Goal: Task Accomplishment & Management: Manage account settings

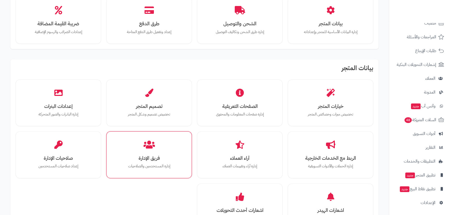
scroll to position [52, 0]
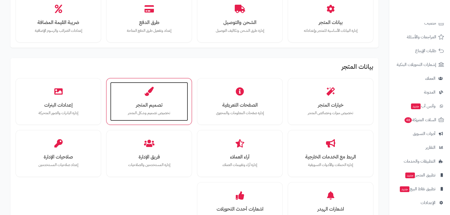
click at [133, 107] on h3 "تصميم المتجر" at bounding box center [149, 104] width 67 height 5
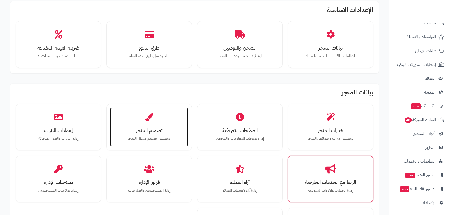
scroll to position [0, 0]
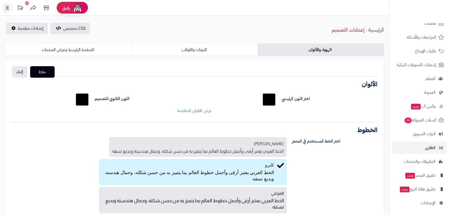
scroll to position [37, 0]
click at [75, 49] on link "الصفحة الرئيسية وعرض المنتجات" at bounding box center [68, 49] width 126 height 12
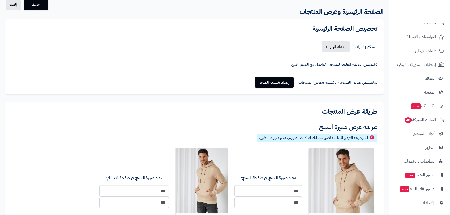
scroll to position [52, 0]
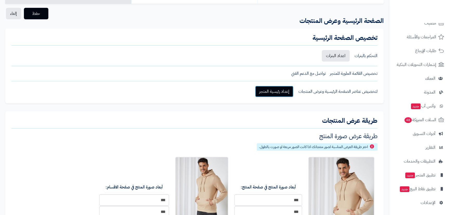
click at [272, 90] on link "إعداد رئيسية المتجر" at bounding box center [274, 91] width 39 height 11
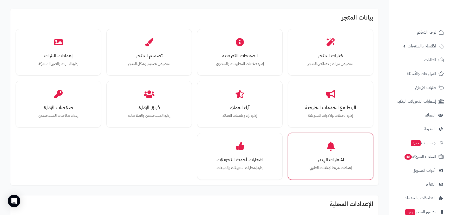
scroll to position [104, 0]
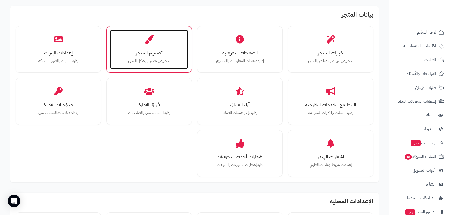
click at [125, 41] on div "تصميم المتجر تخصيص تصميم وشكل المتجر" at bounding box center [149, 49] width 78 height 39
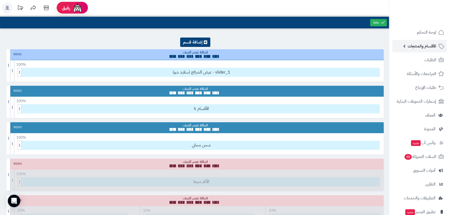
click at [425, 47] on span "الأقسام والمنتجات" at bounding box center [422, 45] width 29 height 7
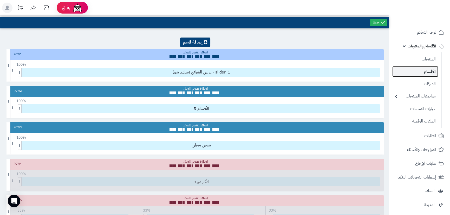
click at [430, 68] on link "الأقسام" at bounding box center [416, 71] width 46 height 11
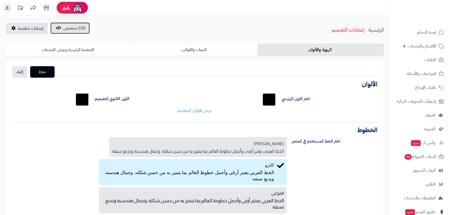
click at [66, 29] on span "CSS مخصص" at bounding box center [74, 28] width 22 height 6
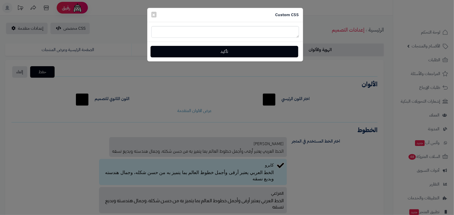
click at [22, 29] on div "Custom CSS × تأكيد" at bounding box center [227, 107] width 454 height 215
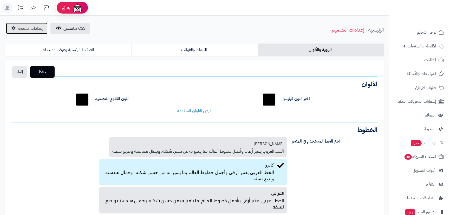
click at [25, 32] on link "إعدادات متقدمة" at bounding box center [27, 28] width 42 height 11
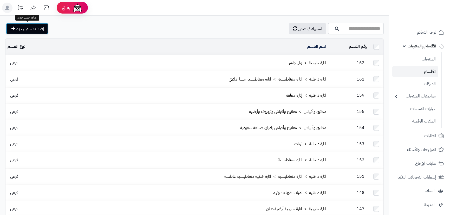
click at [33, 28] on span "إضافة قسم جديد" at bounding box center [30, 28] width 28 height 6
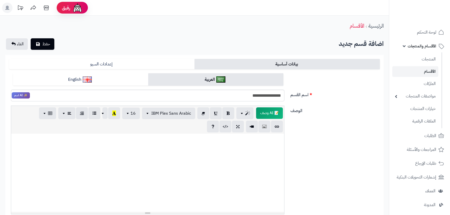
type input "**********"
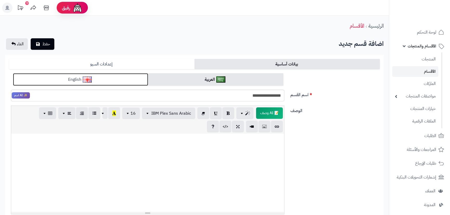
click at [117, 78] on link "English" at bounding box center [80, 79] width 135 height 13
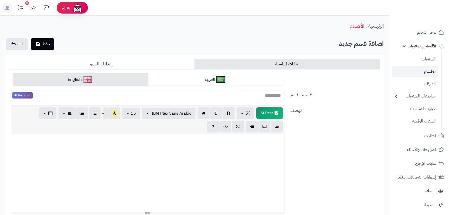
click at [254, 98] on input "اسم القسم" at bounding box center [148, 96] width 274 height 12
paste input "**********"
click at [258, 95] on input "**********" at bounding box center [148, 96] width 274 height 12
type input "**********"
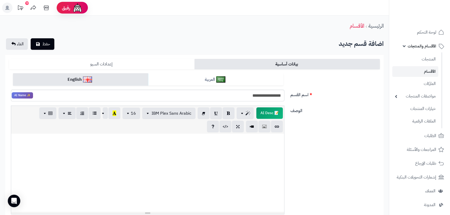
click at [86, 68] on link "إعدادات السيو" at bounding box center [102, 64] width 186 height 10
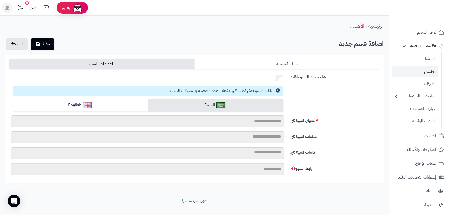
click at [243, 63] on link "بيانات أساسية" at bounding box center [288, 64] width 186 height 10
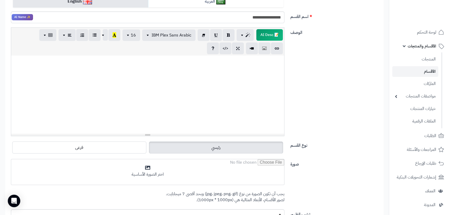
click at [253, 90] on div at bounding box center [147, 94] width 273 height 78
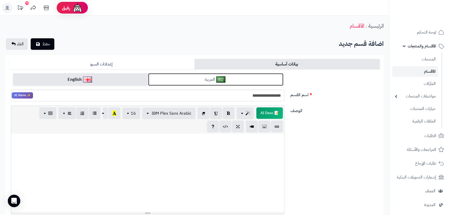
click at [213, 77] on link "العربية" at bounding box center [215, 79] width 135 height 13
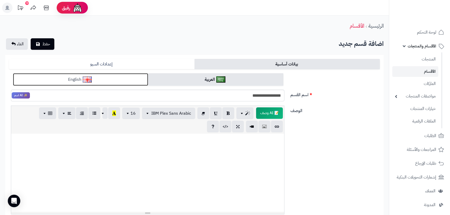
click at [62, 74] on link "English" at bounding box center [80, 79] width 135 height 13
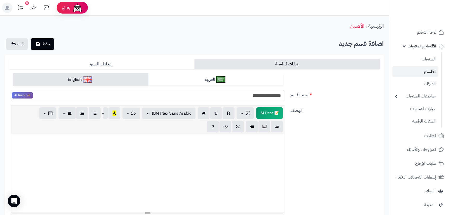
click at [254, 94] on input "**********" at bounding box center [148, 96] width 274 height 12
click at [30, 94] on span "✨ AI Name" at bounding box center [22, 95] width 22 height 7
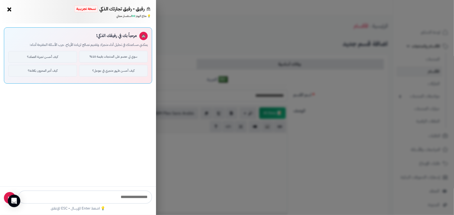
type input "**********"
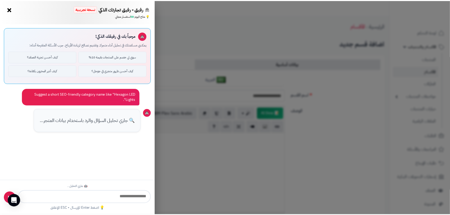
scroll to position [40, 0]
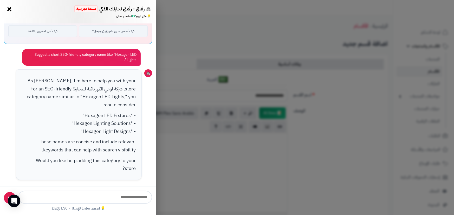
click at [9, 9] on button "×" at bounding box center [9, 9] width 8 height 8
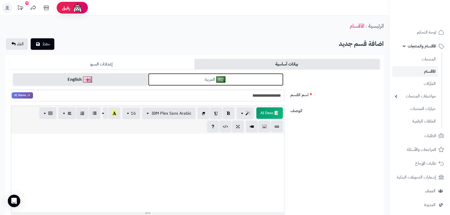
click at [214, 77] on link "العربية" at bounding box center [215, 79] width 135 height 13
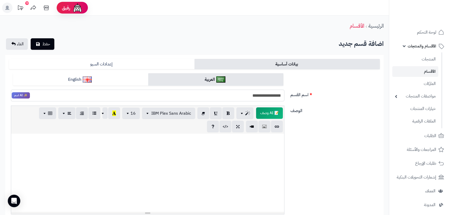
click at [257, 95] on input "**********" at bounding box center [148, 96] width 274 height 12
click at [273, 96] on input "**********" at bounding box center [148, 96] width 274 height 12
type input "**********"
click at [39, 45] on icon "submit" at bounding box center [38, 44] width 4 height 4
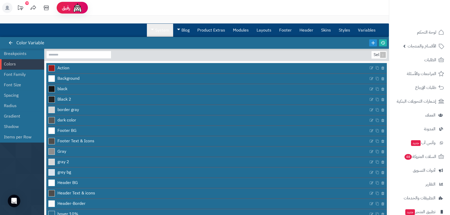
click at [165, 27] on link "System" at bounding box center [160, 30] width 26 height 13
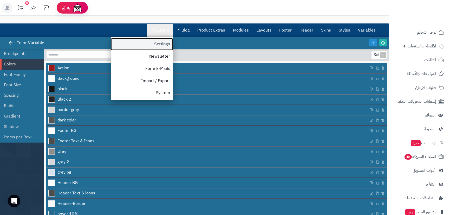
click at [161, 44] on link "Settings" at bounding box center [142, 44] width 62 height 12
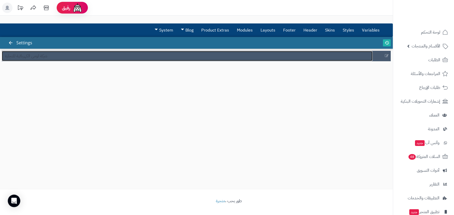
click at [26, 57] on span "شركة لومي الكهربائية للتجارة" at bounding box center [26, 56] width 42 height 6
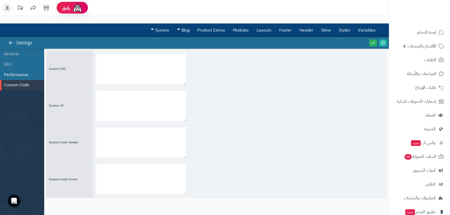
click at [14, 75] on li "Performance" at bounding box center [22, 74] width 44 height 10
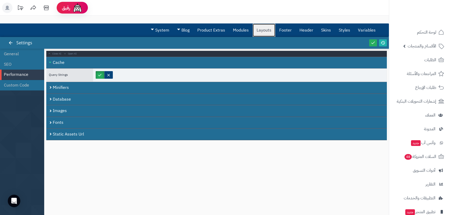
click at [267, 28] on link "Layouts" at bounding box center [264, 30] width 23 height 13
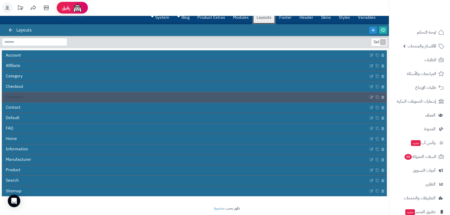
scroll to position [20, 0]
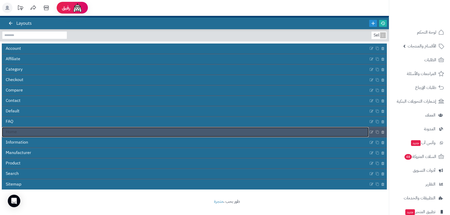
click at [31, 132] on link "Home" at bounding box center [185, 132] width 367 height 10
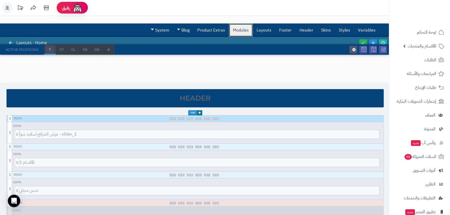
click at [243, 31] on link "Modules" at bounding box center [241, 30] width 24 height 13
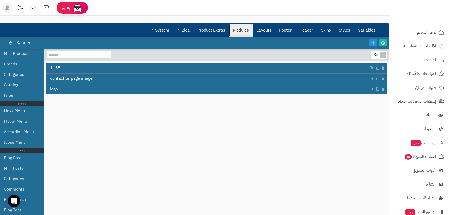
scroll to position [168, 0]
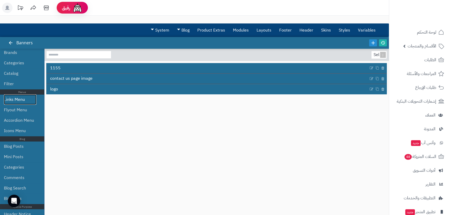
click at [18, 97] on link "Links Menu" at bounding box center [20, 99] width 33 height 10
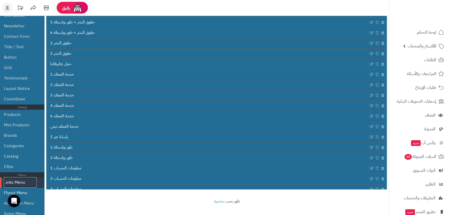
scroll to position [37, 0]
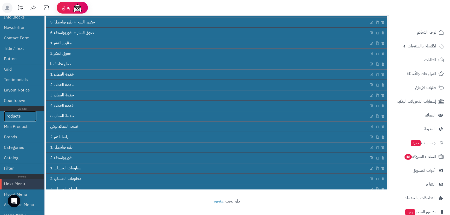
click at [15, 117] on link "Products" at bounding box center [20, 116] width 33 height 10
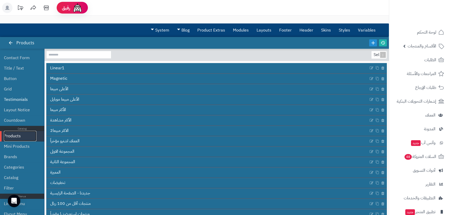
scroll to position [90, 0]
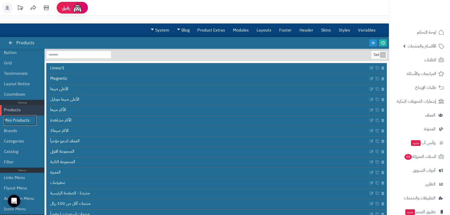
click at [22, 122] on link "Mini Products" at bounding box center [20, 120] width 33 height 10
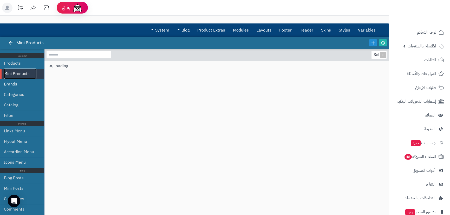
scroll to position [142, 0]
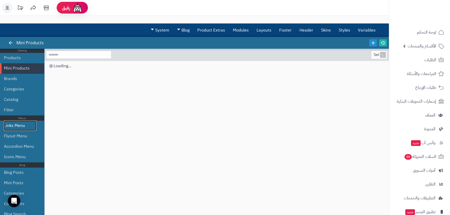
click at [19, 124] on link "Links Menu" at bounding box center [20, 125] width 33 height 10
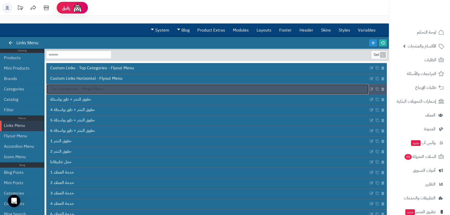
click at [78, 88] on span "Top Categories - Mega Menu" at bounding box center [76, 89] width 53 height 6
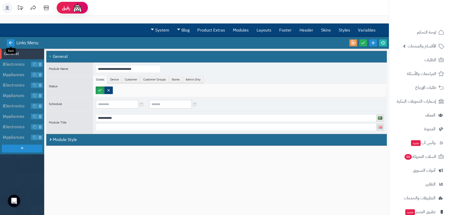
click at [8, 43] on link at bounding box center [11, 42] width 8 height 7
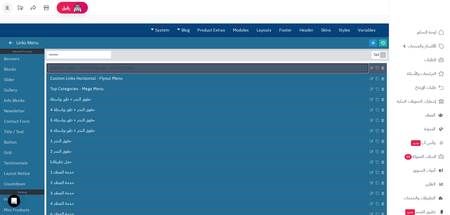
click at [87, 70] on span "Custom Links - Top Categories - Flyout Menu" at bounding box center [92, 68] width 84 height 6
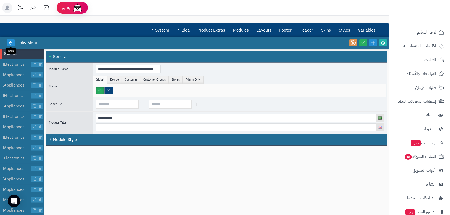
click at [10, 42] on icon at bounding box center [10, 42] width 5 height 5
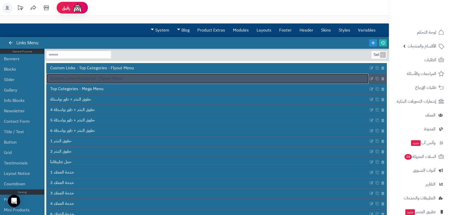
click at [75, 78] on span "Custom Links Horizontal - Flyout Menu" at bounding box center [86, 78] width 72 height 6
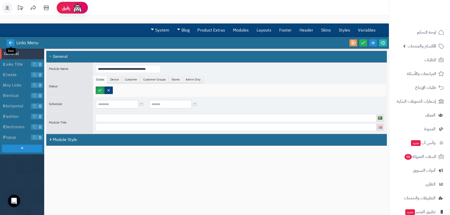
click at [10, 44] on icon at bounding box center [10, 42] width 5 height 5
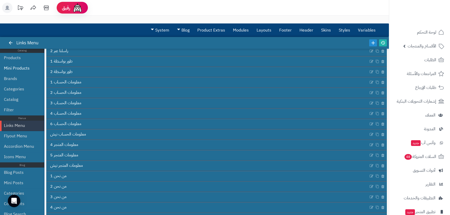
scroll to position [156, 0]
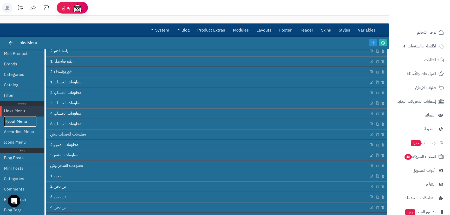
click at [22, 122] on link "Flyout Menu" at bounding box center [20, 121] width 33 height 10
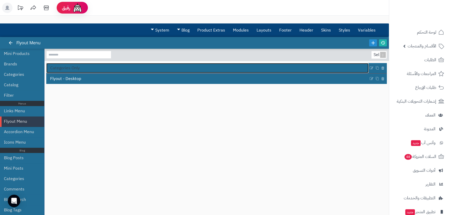
click at [59, 68] on span "Categories Only" at bounding box center [65, 68] width 30 height 6
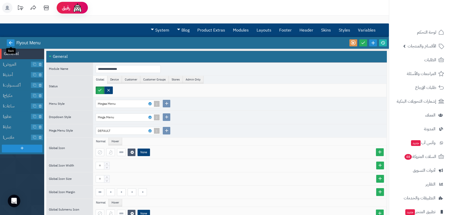
click at [10, 44] on icon at bounding box center [10, 42] width 5 height 5
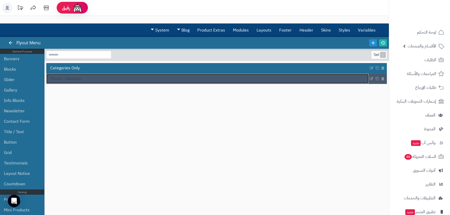
click at [87, 80] on link "Flyout - Desktop" at bounding box center [207, 79] width 323 height 10
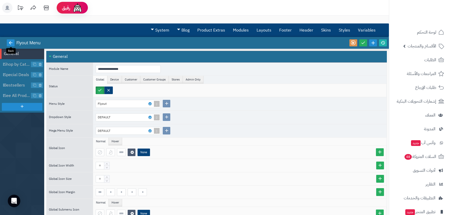
click at [11, 42] on icon at bounding box center [10, 42] width 5 height 5
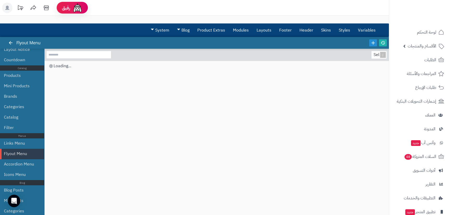
scroll to position [156, 0]
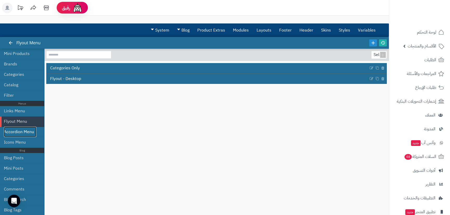
click at [18, 130] on link "Accordion Menu" at bounding box center [20, 131] width 33 height 10
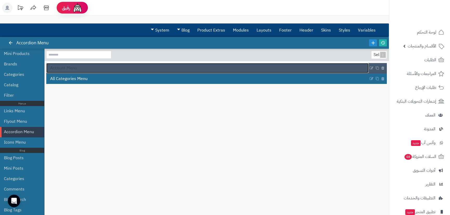
click at [59, 68] on span "Account Menu" at bounding box center [63, 68] width 27 height 6
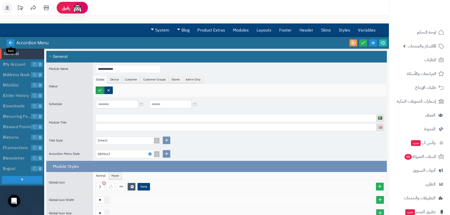
click at [10, 43] on icon at bounding box center [10, 42] width 5 height 5
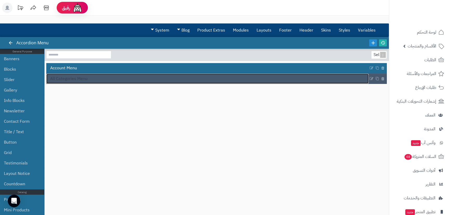
click at [69, 78] on span "All Categories Menu" at bounding box center [68, 79] width 37 height 6
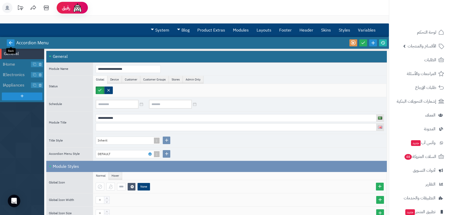
click at [10, 44] on icon at bounding box center [10, 42] width 5 height 5
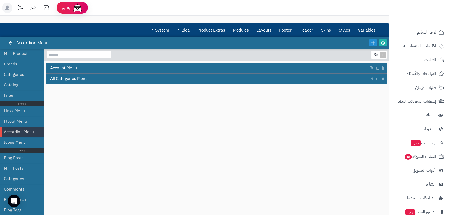
scroll to position [168, 0]
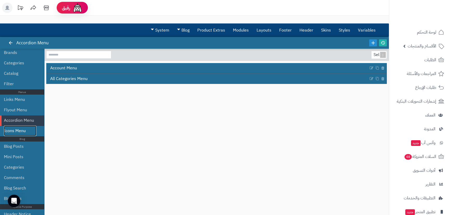
click at [18, 131] on link "Icons Menu" at bounding box center [20, 130] width 33 height 10
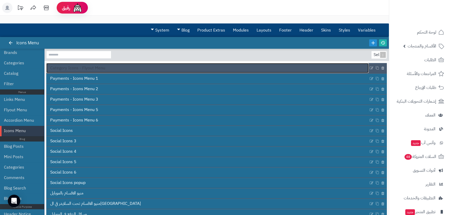
click at [101, 66] on span "Category Icons - Flyout Menu" at bounding box center [77, 68] width 55 height 6
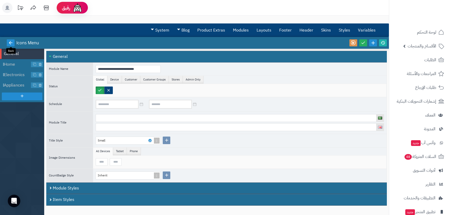
click at [12, 42] on icon at bounding box center [10, 42] width 5 height 5
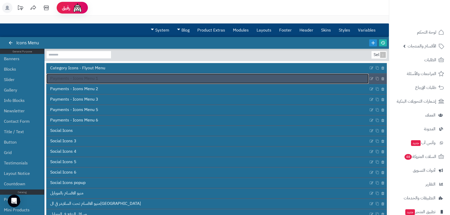
click at [88, 77] on span "Payments - Icons Menu 1" at bounding box center [74, 78] width 48 height 6
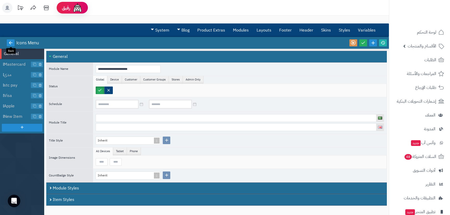
click at [11, 42] on icon at bounding box center [10, 42] width 5 height 5
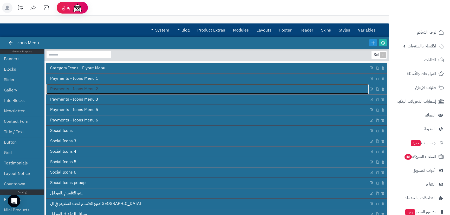
drag, startPoint x: 87, startPoint y: 90, endPoint x: 84, endPoint y: 87, distance: 3.5
click at [87, 89] on span "Payments - Icons Menu 2" at bounding box center [74, 89] width 48 height 6
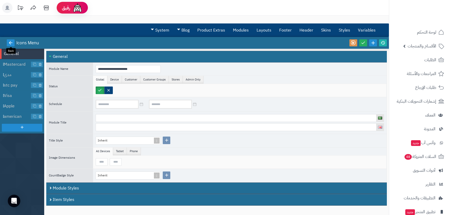
click at [10, 41] on icon at bounding box center [10, 42] width 5 height 5
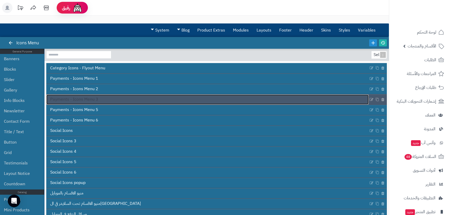
click at [84, 101] on span "Payments - Icons Menu 3" at bounding box center [74, 99] width 48 height 6
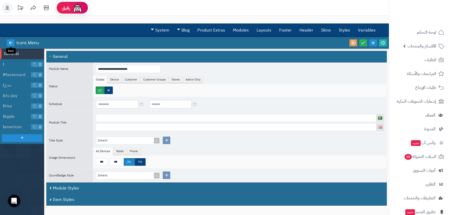
click at [9, 41] on icon at bounding box center [10, 42] width 5 height 5
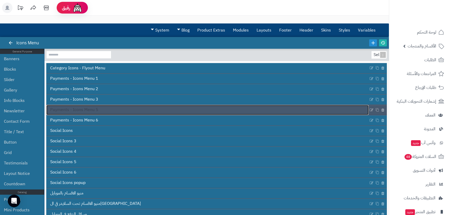
click at [82, 111] on span "Payments - Icons Menu 5" at bounding box center [74, 110] width 48 height 6
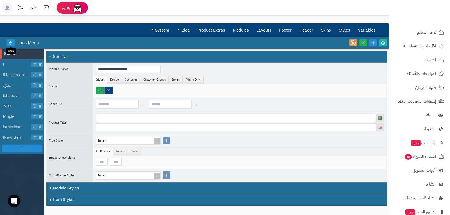
click at [10, 43] on icon at bounding box center [10, 42] width 5 height 5
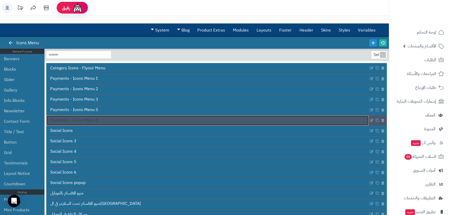
click at [92, 119] on span "Payments - Icons Menu 6" at bounding box center [74, 120] width 48 height 6
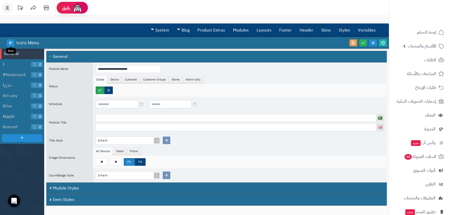
click at [11, 42] on icon at bounding box center [10, 42] width 5 height 5
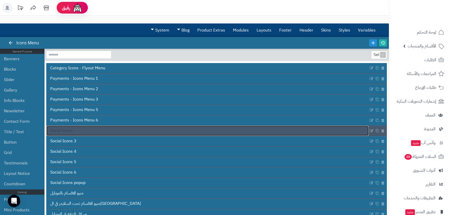
click at [85, 129] on link "Social Icons" at bounding box center [207, 131] width 323 height 10
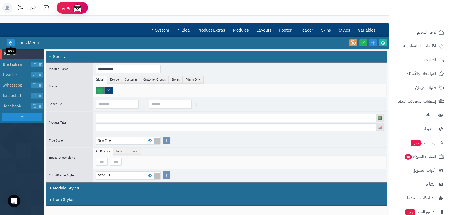
click at [9, 42] on icon at bounding box center [10, 42] width 5 height 5
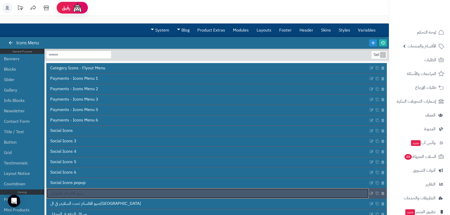
click at [82, 189] on link "منيو الاقسام بالموبايل" at bounding box center [207, 193] width 323 height 10
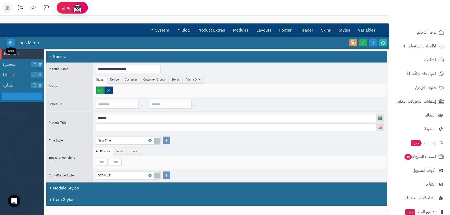
click at [10, 44] on icon at bounding box center [10, 42] width 5 height 5
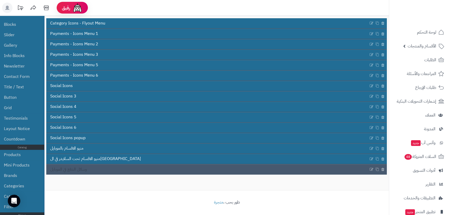
scroll to position [46, 0]
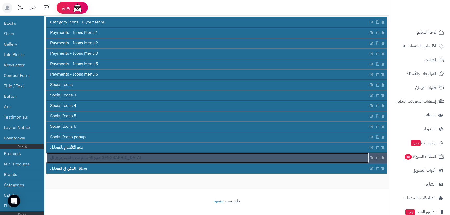
click at [73, 160] on span "منيو الاقسام تحت السلايدر في الموبايل" at bounding box center [95, 158] width 91 height 6
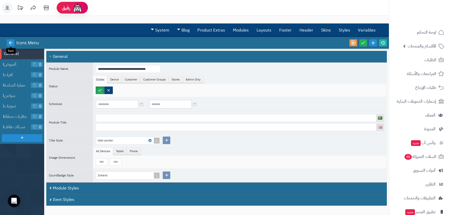
click at [9, 44] on icon at bounding box center [10, 42] width 5 height 5
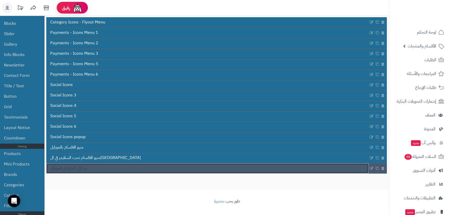
click at [81, 167] on span "وسائل الدفع في الموبايل" at bounding box center [68, 168] width 37 height 6
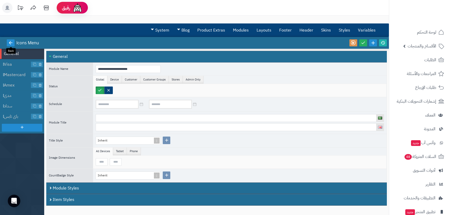
click at [10, 44] on icon at bounding box center [10, 42] width 5 height 5
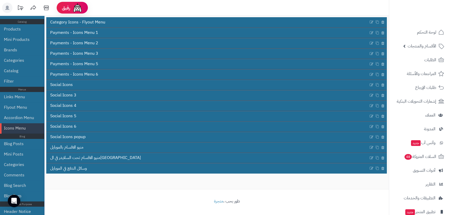
scroll to position [130, 0]
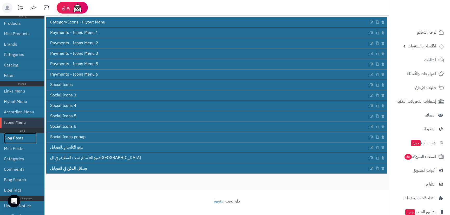
click at [23, 137] on link "Blog Posts" at bounding box center [20, 138] width 33 height 10
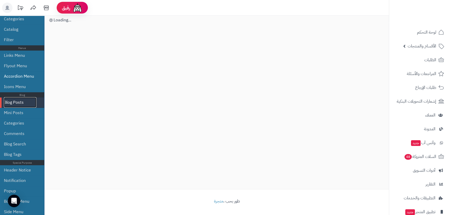
scroll to position [168, 0]
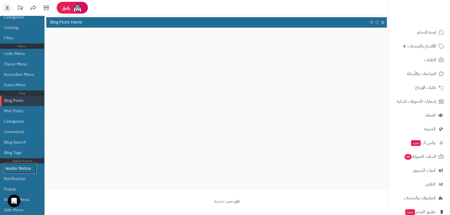
click at [22, 168] on link "Header Notice" at bounding box center [20, 168] width 33 height 10
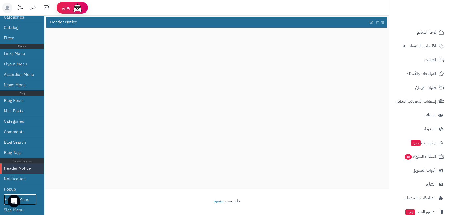
click at [25, 199] on link "Bottom Menu" at bounding box center [20, 199] width 33 height 10
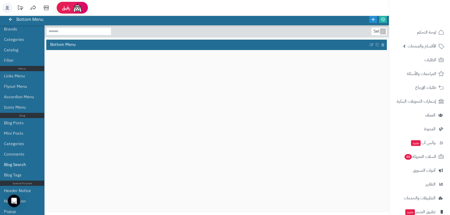
scroll to position [46, 0]
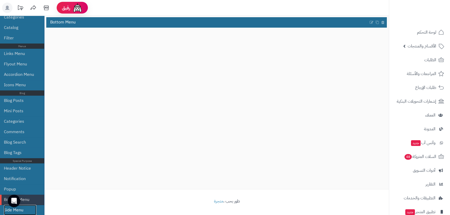
click at [29, 211] on link "Side Menu" at bounding box center [20, 210] width 33 height 10
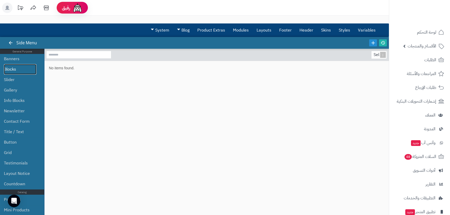
click at [14, 70] on link "Blocks" at bounding box center [20, 69] width 33 height 10
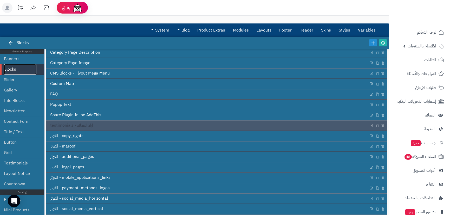
scroll to position [28, 0]
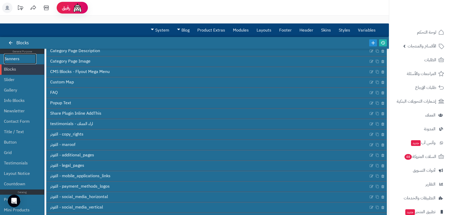
click at [18, 58] on link "Banners" at bounding box center [20, 59] width 33 height 10
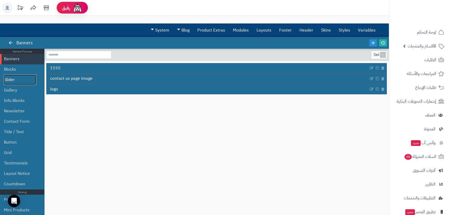
click at [13, 83] on link "Slider" at bounding box center [20, 79] width 33 height 10
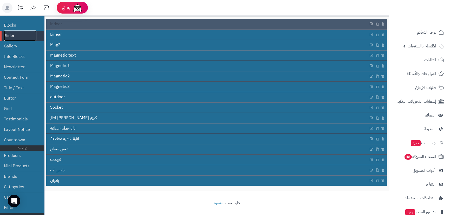
scroll to position [46, 0]
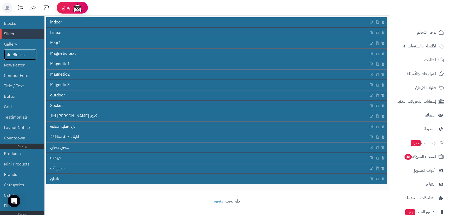
click at [17, 54] on link "Info Blocks" at bounding box center [20, 54] width 33 height 10
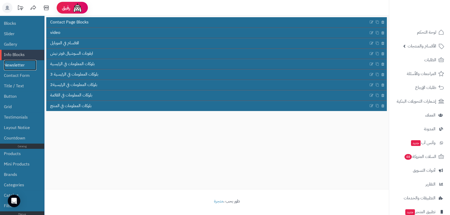
click at [21, 65] on link "Newsletter" at bounding box center [20, 65] width 33 height 10
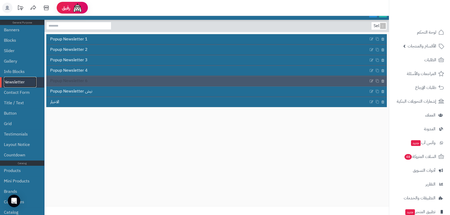
scroll to position [20, 0]
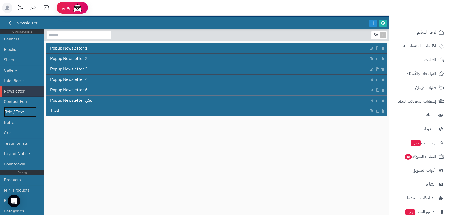
click at [13, 113] on link "Title / Text" at bounding box center [20, 112] width 33 height 10
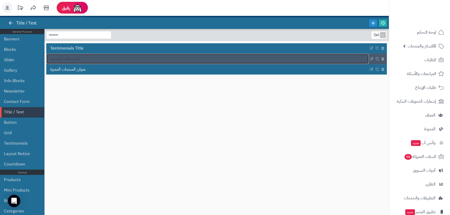
click at [72, 60] on span "التصنيفات الرئيسية" at bounding box center [64, 59] width 29 height 6
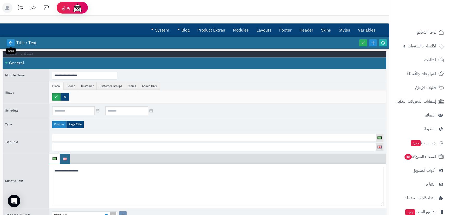
click at [11, 43] on icon at bounding box center [10, 42] width 5 height 5
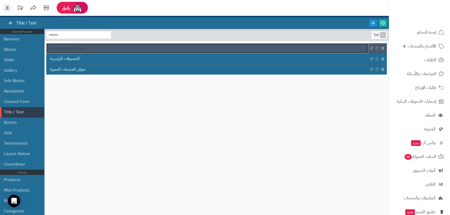
click at [69, 47] on span "Testimonials Title" at bounding box center [66, 48] width 33 height 6
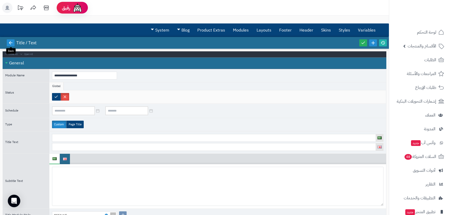
click at [8, 40] on icon at bounding box center [10, 42] width 5 height 5
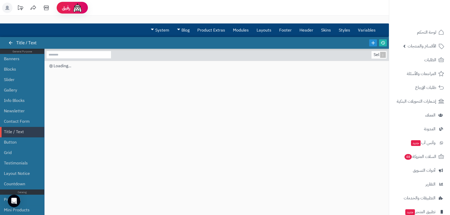
scroll to position [20, 0]
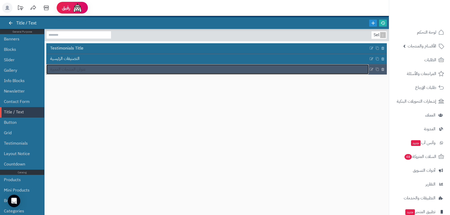
click at [74, 72] on span "عنوان المنتجات المميزة" at bounding box center [68, 69] width 36 height 6
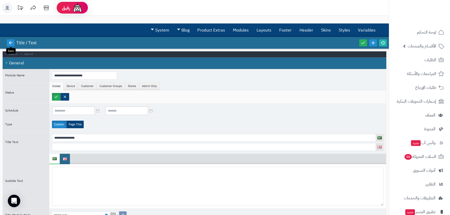
click at [9, 41] on icon at bounding box center [10, 42] width 5 height 5
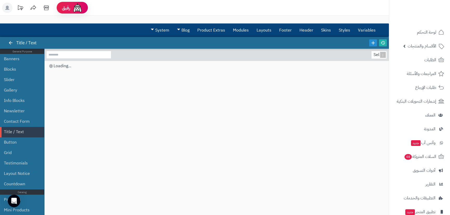
scroll to position [20, 0]
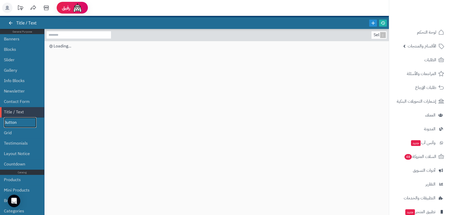
click at [18, 123] on link "Button" at bounding box center [20, 122] width 33 height 10
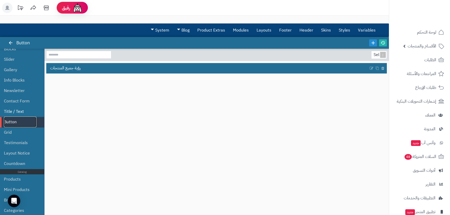
scroll to position [52, 0]
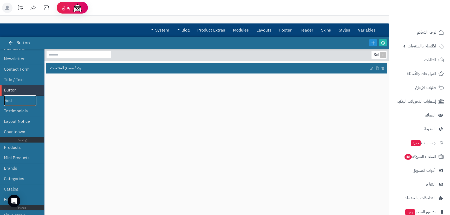
click at [14, 99] on link "Grid" at bounding box center [20, 100] width 33 height 10
click at [15, 109] on link "Testimonials" at bounding box center [20, 111] width 33 height 10
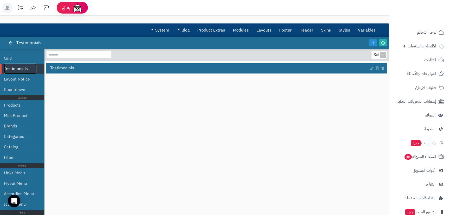
scroll to position [104, 0]
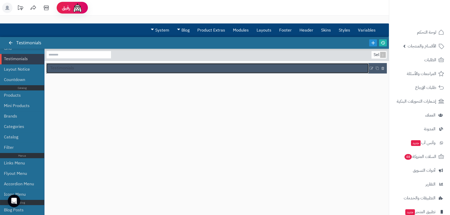
click at [70, 64] on link "Testimonials" at bounding box center [207, 68] width 323 height 10
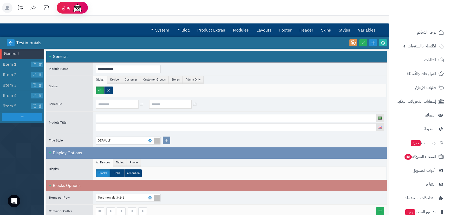
click at [9, 43] on icon at bounding box center [10, 42] width 5 height 5
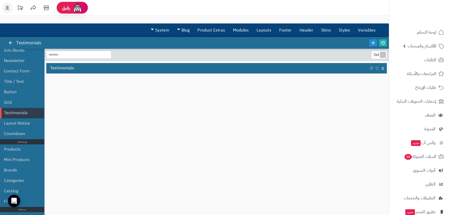
scroll to position [52, 0]
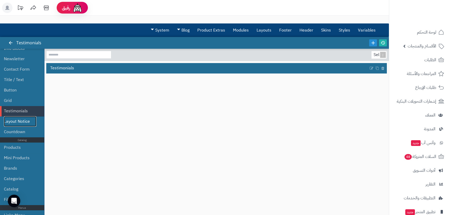
click at [13, 122] on link "Layout Notice" at bounding box center [20, 121] width 33 height 10
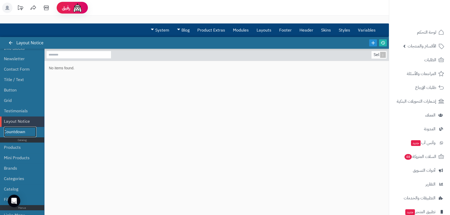
click at [15, 129] on link "Countdown" at bounding box center [20, 131] width 33 height 10
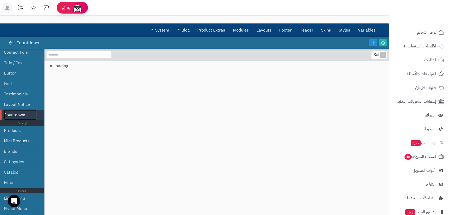
scroll to position [78, 0]
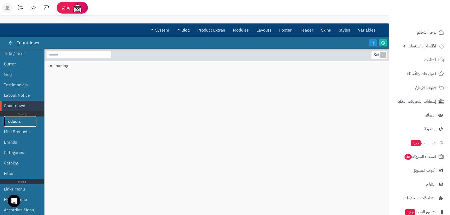
click at [15, 122] on link "Products" at bounding box center [20, 121] width 33 height 10
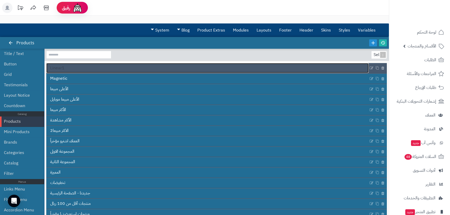
click at [59, 70] on span "Linear1" at bounding box center [57, 68] width 14 height 6
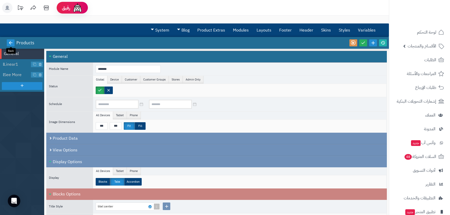
click at [9, 40] on link at bounding box center [11, 42] width 8 height 7
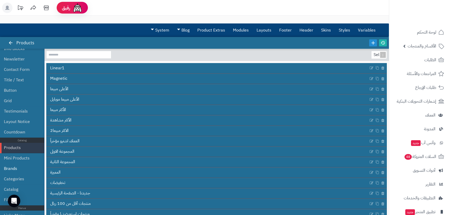
scroll to position [52, 0]
click at [20, 157] on link "Mini Products" at bounding box center [20, 157] width 33 height 10
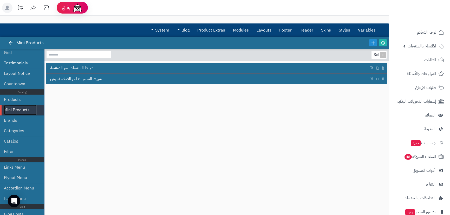
scroll to position [104, 0]
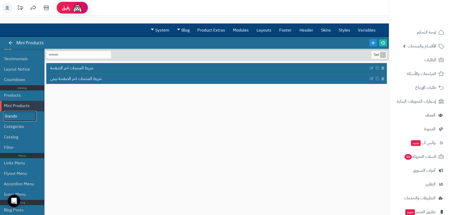
click at [15, 113] on link "Brands" at bounding box center [20, 116] width 33 height 10
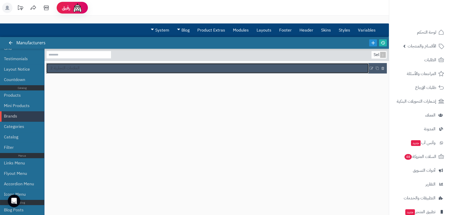
click at [61, 67] on span "العلامات التجارية 2" at bounding box center [64, 68] width 29 height 6
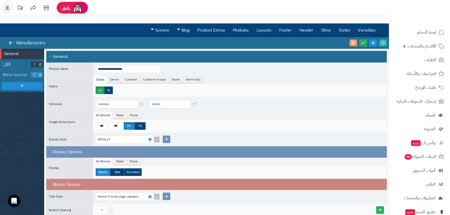
click at [13, 62] on span "الكل" at bounding box center [17, 64] width 27 height 6
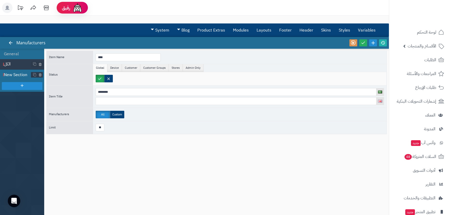
click at [12, 76] on span "New Section" at bounding box center [17, 75] width 27 height 6
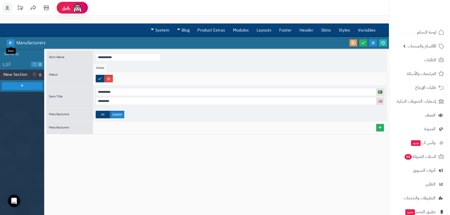
click at [10, 46] on link at bounding box center [11, 42] width 8 height 7
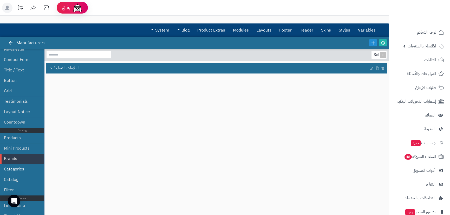
scroll to position [78, 0]
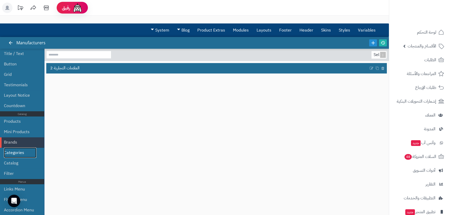
click at [21, 150] on link "Categories" at bounding box center [20, 152] width 33 height 10
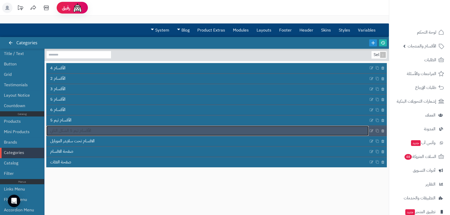
click at [74, 130] on span "الأقسام ثيم 5 الشكل الثاني" at bounding box center [70, 130] width 41 height 6
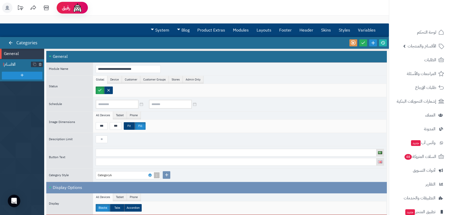
click at [11, 61] on span "الاقسام" at bounding box center [17, 64] width 27 height 6
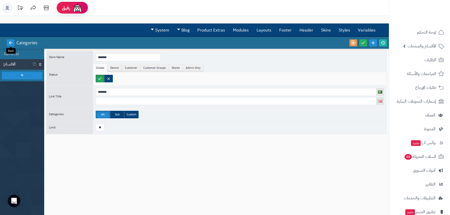
click at [11, 43] on icon at bounding box center [10, 42] width 5 height 5
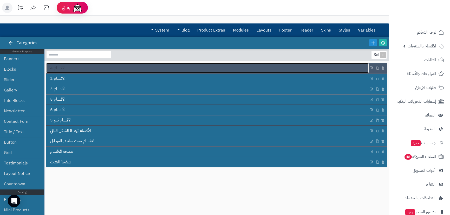
click at [66, 68] on link "4 الأقسام" at bounding box center [207, 68] width 323 height 10
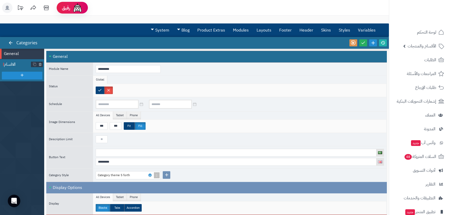
click at [17, 64] on span "الاقسام" at bounding box center [17, 64] width 27 height 6
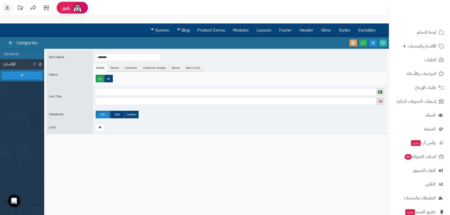
click at [10, 65] on span "الاقسام" at bounding box center [17, 64] width 27 height 6
click at [10, 44] on icon at bounding box center [10, 42] width 5 height 5
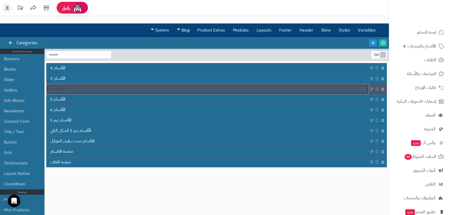
click at [73, 86] on link "الأقسام 3" at bounding box center [207, 89] width 323 height 10
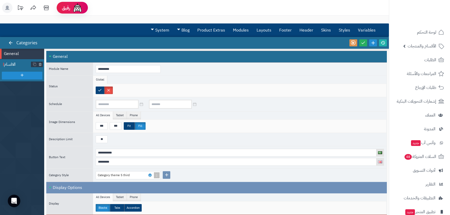
click at [15, 66] on span "الاقسام" at bounding box center [17, 64] width 27 height 6
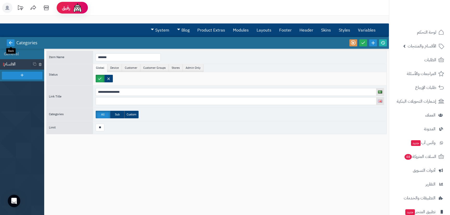
click at [10, 41] on icon at bounding box center [10, 42] width 5 height 5
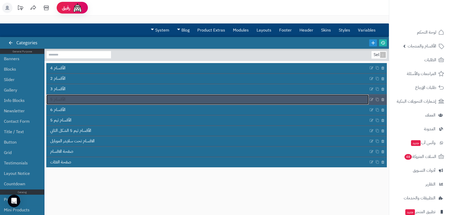
click at [70, 97] on link "الأقسام 5" at bounding box center [207, 99] width 323 height 10
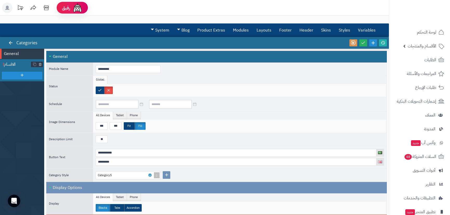
click at [14, 65] on span "الاقسام" at bounding box center [17, 64] width 27 height 6
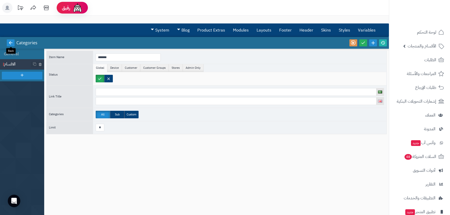
click at [8, 43] on icon at bounding box center [10, 42] width 5 height 5
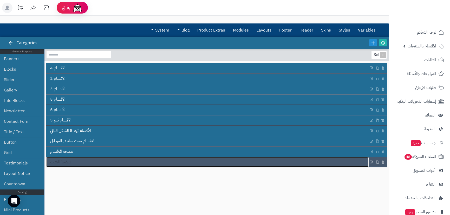
click at [62, 162] on span "صفحة الفئات" at bounding box center [60, 162] width 21 height 6
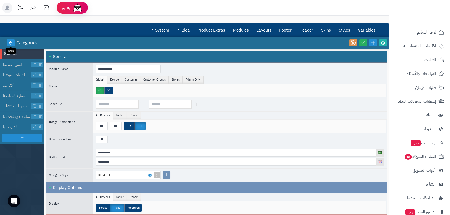
click at [11, 43] on icon at bounding box center [10, 42] width 5 height 5
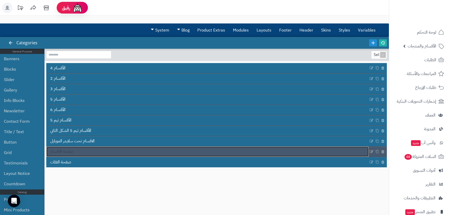
click at [59, 154] on span "صفحة الاقسام" at bounding box center [61, 151] width 23 height 6
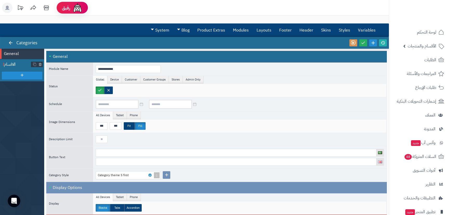
click at [15, 63] on span "الاقسام" at bounding box center [17, 64] width 27 height 6
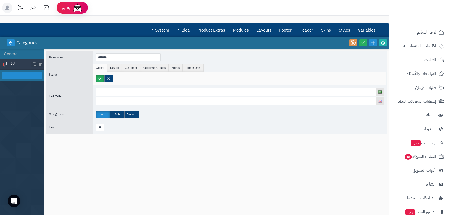
click at [10, 41] on icon at bounding box center [10, 42] width 5 height 5
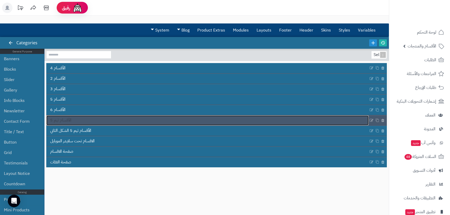
click at [70, 122] on span "الأقسام ثيم 5" at bounding box center [60, 120] width 21 height 6
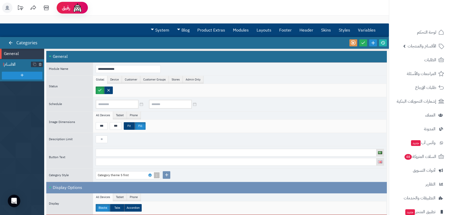
click at [13, 67] on span "الاقسام" at bounding box center [17, 64] width 27 height 6
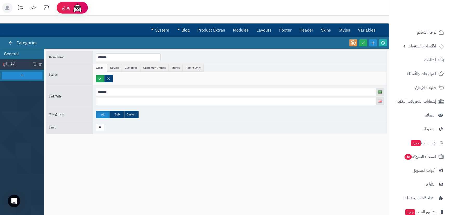
click at [12, 53] on li "General" at bounding box center [22, 54] width 44 height 10
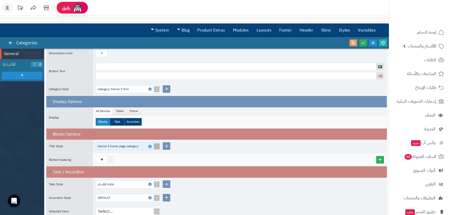
scroll to position [92, 0]
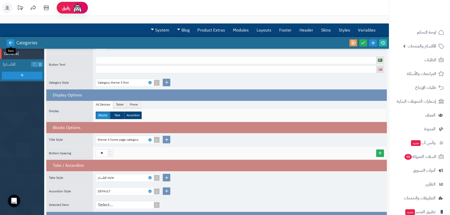
click at [11, 46] on link at bounding box center [11, 42] width 8 height 7
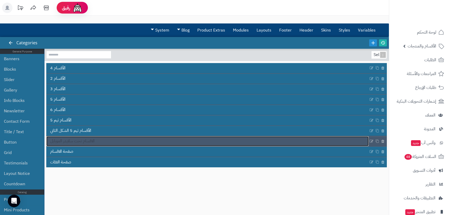
click at [75, 144] on link "الاقسام تحت سلايدر الموبايل" at bounding box center [207, 141] width 323 height 10
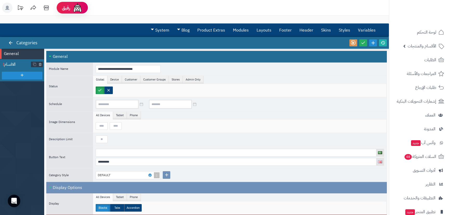
click at [14, 65] on span "الاقسام" at bounding box center [17, 64] width 27 height 6
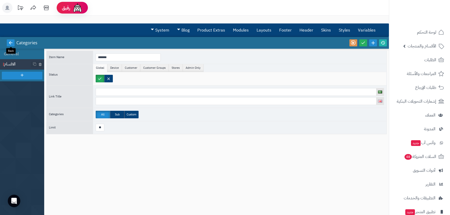
click at [12, 41] on icon at bounding box center [10, 42] width 5 height 5
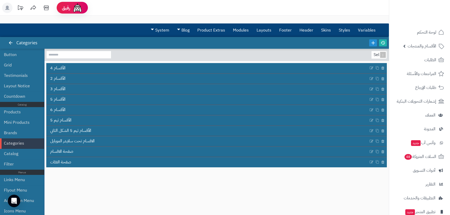
scroll to position [104, 0]
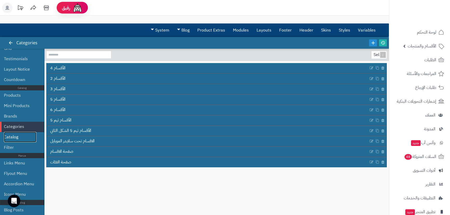
click at [17, 136] on link "Catalog" at bounding box center [20, 137] width 33 height 10
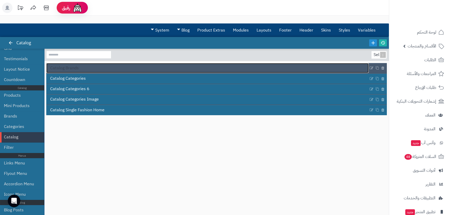
click at [69, 68] on span "Catalog Brands" at bounding box center [64, 68] width 29 height 6
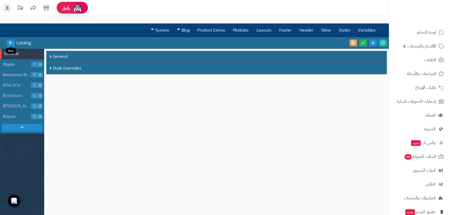
click at [12, 42] on icon at bounding box center [10, 42] width 5 height 5
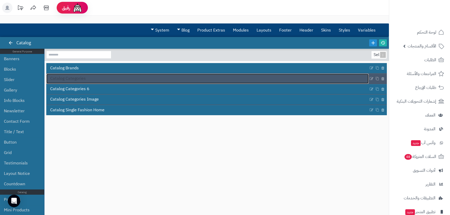
click at [80, 80] on span "Catalog Categories" at bounding box center [68, 78] width 36 height 6
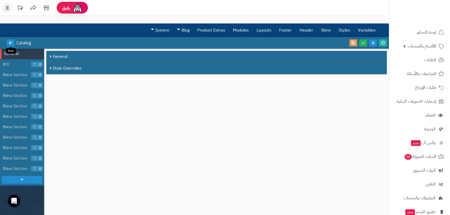
click at [9, 43] on icon at bounding box center [10, 42] width 5 height 5
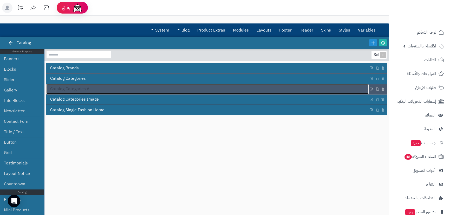
click at [91, 93] on link "Catalog Categories 6" at bounding box center [207, 89] width 323 height 10
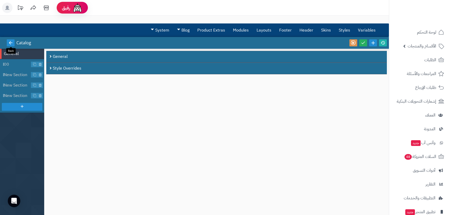
click at [10, 40] on link at bounding box center [11, 42] width 8 height 7
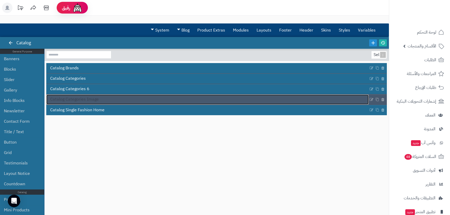
click at [73, 100] on span "Catalog Categories Image" at bounding box center [74, 99] width 49 height 6
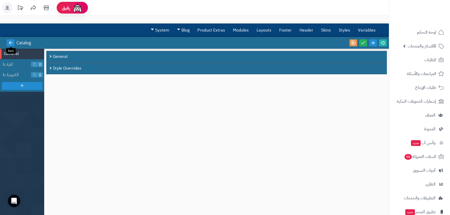
click at [8, 44] on icon at bounding box center [10, 42] width 5 height 5
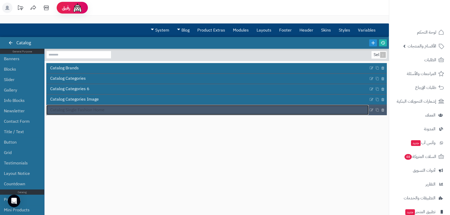
click at [75, 109] on span "Catalog Single Fashion Home" at bounding box center [77, 110] width 54 height 6
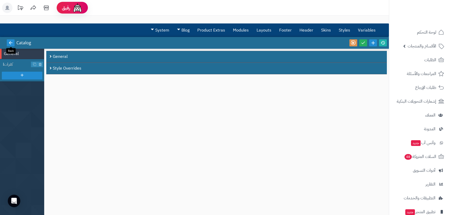
click at [12, 42] on icon at bounding box center [10, 42] width 5 height 5
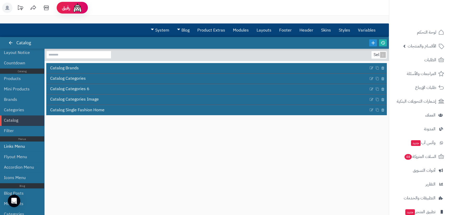
scroll to position [130, 0]
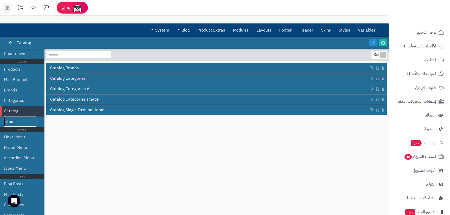
click at [17, 122] on link "Filter" at bounding box center [20, 121] width 33 height 10
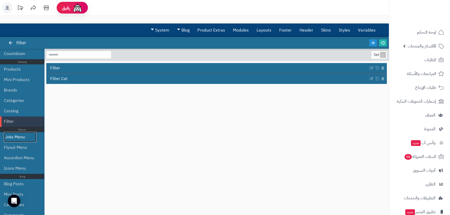
click at [19, 139] on link "Links Menu" at bounding box center [20, 137] width 33 height 10
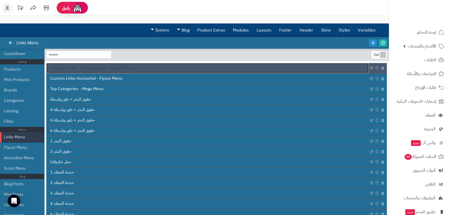
click at [77, 69] on span "Custom Links - Top Categories - Flyout Menu" at bounding box center [92, 68] width 84 height 6
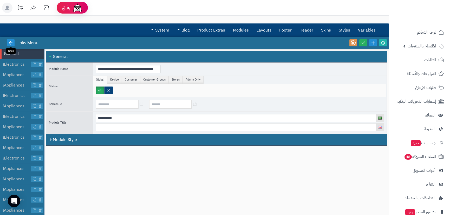
click at [11, 44] on icon at bounding box center [10, 42] width 5 height 5
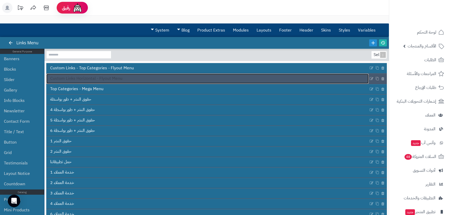
click at [84, 80] on span "Custom Links Horizontal - Flyout Menu" at bounding box center [86, 78] width 72 height 6
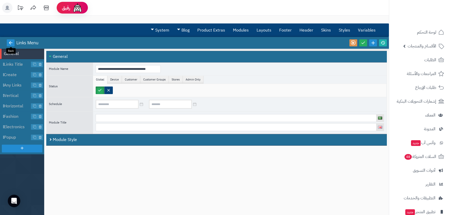
click at [10, 43] on icon at bounding box center [10, 42] width 5 height 5
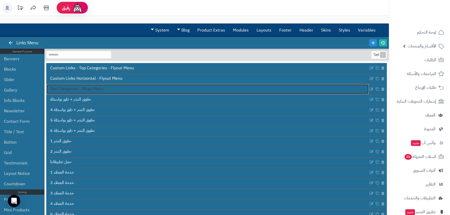
click at [84, 89] on span "Top Categories - Mega Menu" at bounding box center [76, 89] width 53 height 6
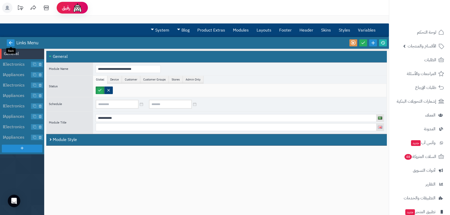
click at [8, 41] on link at bounding box center [11, 42] width 8 height 7
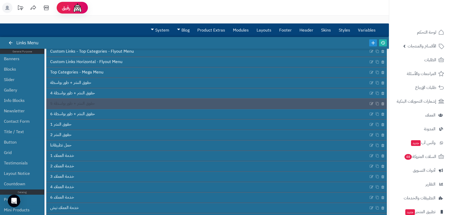
scroll to position [26, 0]
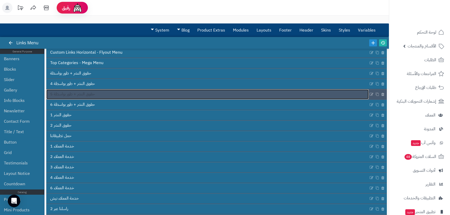
click at [78, 97] on link "حقوق النشر + طور بواسطة 5" at bounding box center [207, 94] width 323 height 10
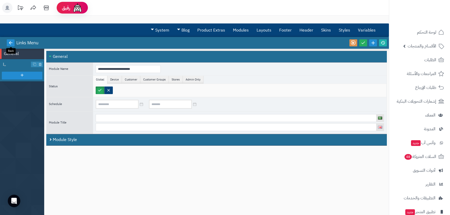
click at [10, 44] on icon at bounding box center [10, 42] width 5 height 5
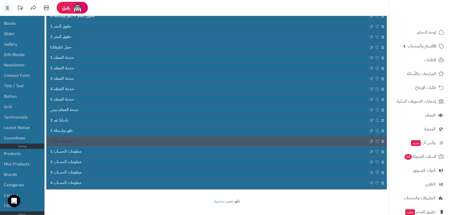
scroll to position [78, 0]
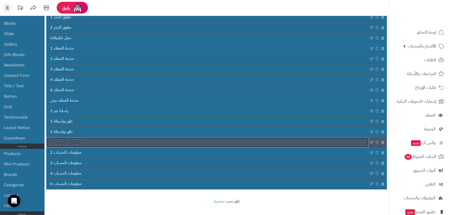
click at [76, 141] on span "معلومات الحساب 1" at bounding box center [65, 142] width 31 height 6
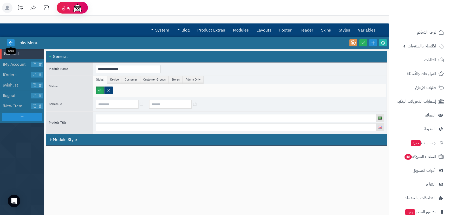
click at [8, 42] on link at bounding box center [11, 42] width 8 height 7
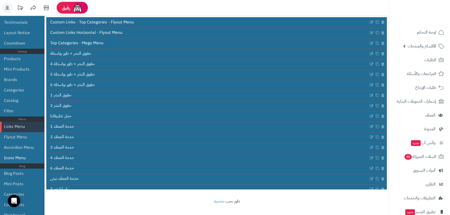
scroll to position [104, 0]
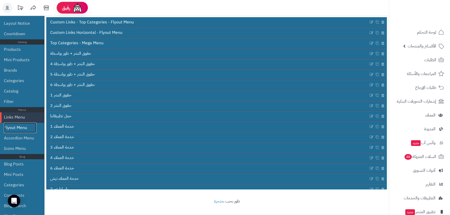
click at [21, 129] on link "Flyout Menu" at bounding box center [20, 127] width 33 height 10
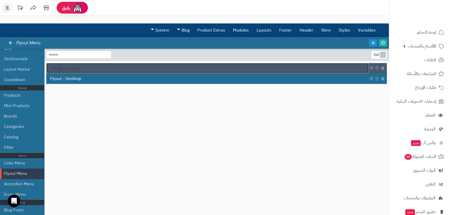
click at [65, 66] on span "Categories Only" at bounding box center [65, 68] width 30 height 6
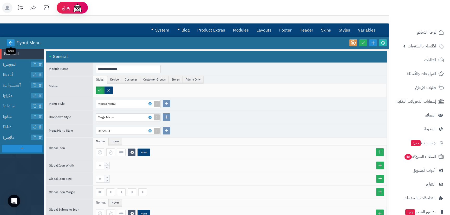
click at [10, 41] on icon at bounding box center [10, 42] width 5 height 5
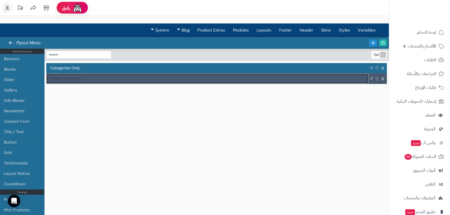
click at [70, 76] on span "Flyout - Desktop" at bounding box center [65, 79] width 31 height 6
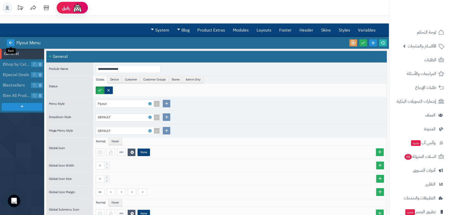
click at [9, 44] on icon at bounding box center [10, 42] width 5 height 5
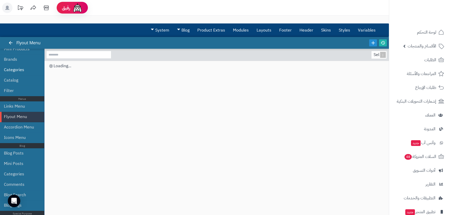
scroll to position [168, 0]
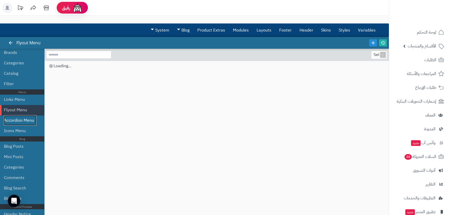
click at [17, 122] on link "Accordion Menu" at bounding box center [20, 120] width 33 height 10
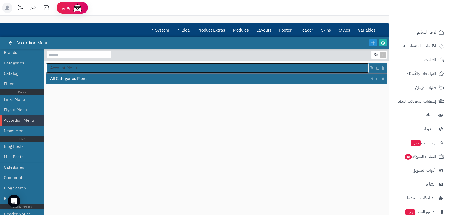
click at [60, 67] on span "Account Menu" at bounding box center [63, 68] width 27 height 6
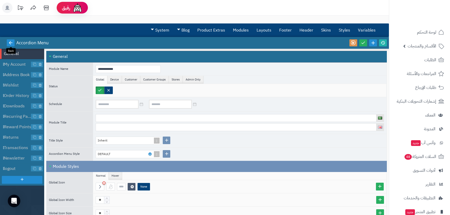
click at [10, 44] on icon at bounding box center [10, 42] width 5 height 5
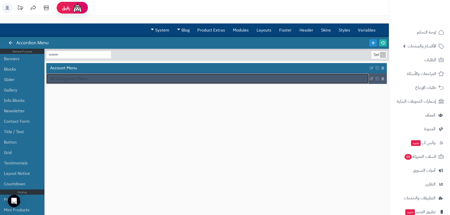
click at [68, 79] on span "All Categories Menu" at bounding box center [68, 79] width 37 height 6
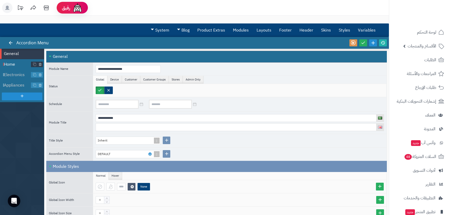
click at [15, 65] on span "Home" at bounding box center [17, 64] width 27 height 6
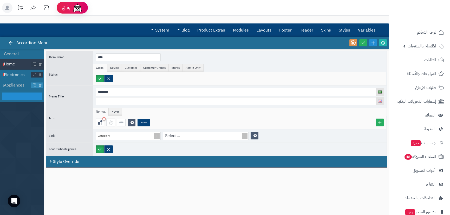
click at [17, 76] on span "Electronics" at bounding box center [17, 75] width 27 height 6
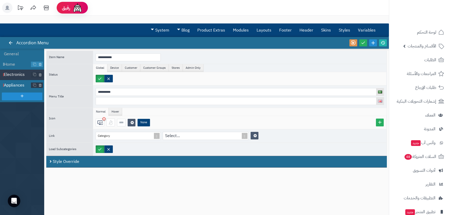
click at [15, 85] on span "Appliances" at bounding box center [17, 85] width 27 height 6
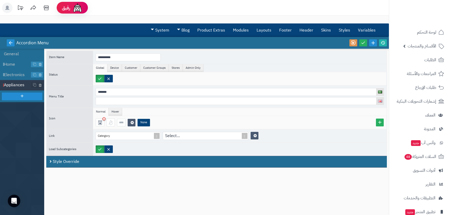
click at [7, 42] on link at bounding box center [11, 42] width 8 height 7
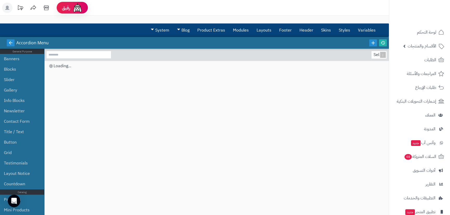
click at [8, 42] on link at bounding box center [11, 42] width 8 height 7
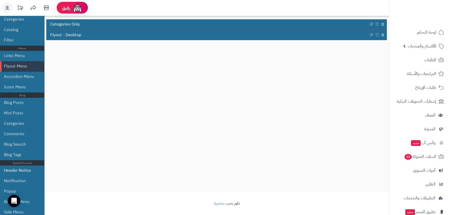
scroll to position [46, 0]
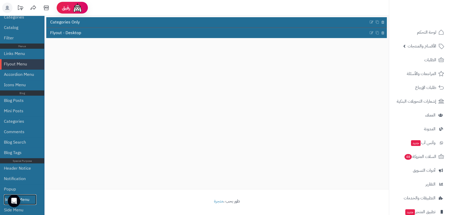
click at [26, 198] on link "Bottom Menu" at bounding box center [20, 199] width 33 height 10
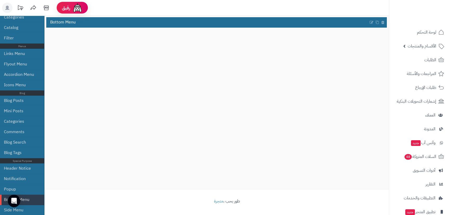
drag, startPoint x: 14, startPoint y: 200, endPoint x: 73, endPoint y: 183, distance: 61.0
click at [73, 169] on body "رفيق ! الطلبات معالجة مكتمل إرجاع المنتجات العملاء المتواجدون الان 99 عملاء منت…" at bounding box center [225, 61] width 450 height 215
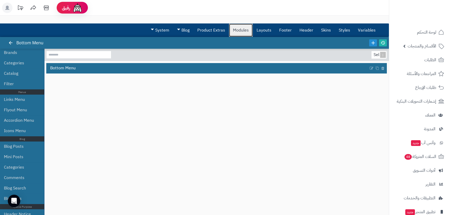
click at [242, 30] on link "Modules" at bounding box center [241, 30] width 24 height 13
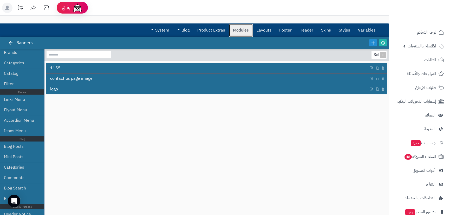
click at [242, 30] on link "Modules" at bounding box center [241, 30] width 24 height 13
click at [305, 31] on link "Header" at bounding box center [307, 30] width 22 height 13
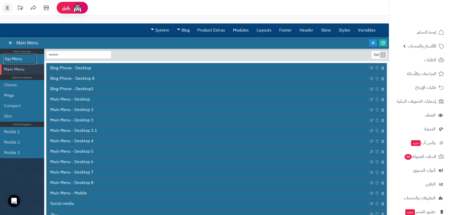
click at [16, 60] on link "Top Menu" at bounding box center [20, 59] width 33 height 10
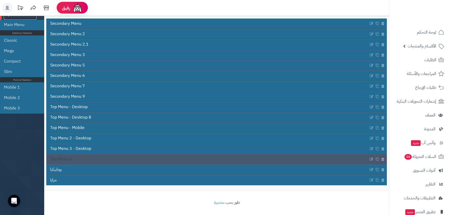
scroll to position [46, 0]
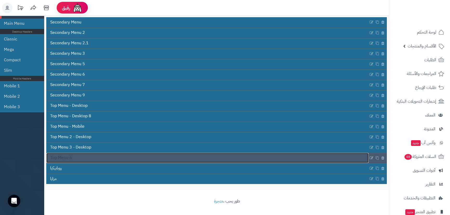
click at [79, 156] on link "Top Menu 6" at bounding box center [207, 158] width 323 height 10
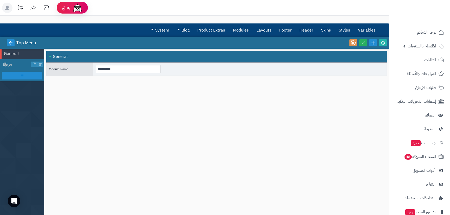
click at [10, 44] on icon at bounding box center [10, 42] width 5 height 5
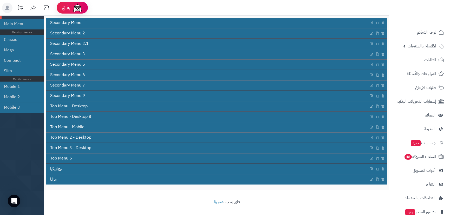
scroll to position [46, 0]
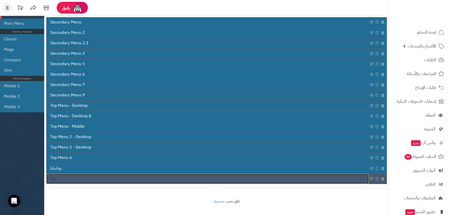
click at [69, 179] on link "مزايا" at bounding box center [207, 179] width 323 height 10
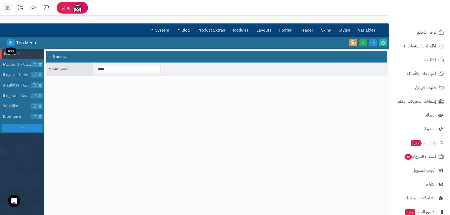
click at [10, 43] on icon at bounding box center [10, 42] width 5 height 5
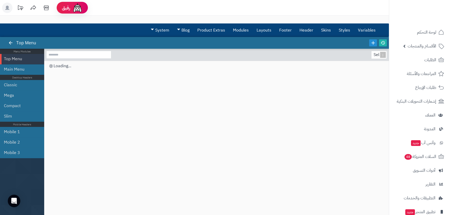
scroll to position [46, 0]
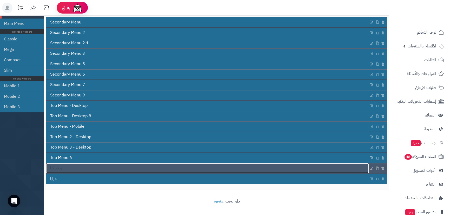
click at [76, 165] on link "روبابيكيا" at bounding box center [207, 168] width 323 height 10
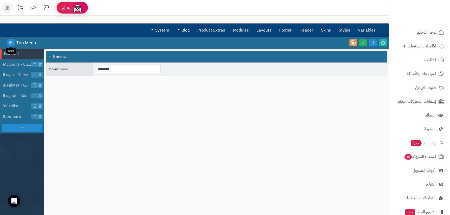
click at [10, 44] on icon at bounding box center [10, 42] width 5 height 5
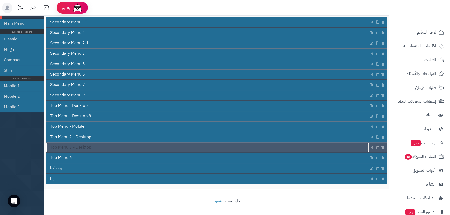
click at [64, 149] on span "Top Menu 3 - Desktop" at bounding box center [70, 147] width 41 height 6
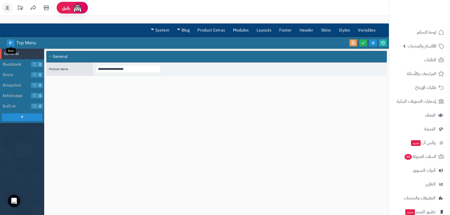
click at [10, 42] on icon at bounding box center [10, 42] width 5 height 5
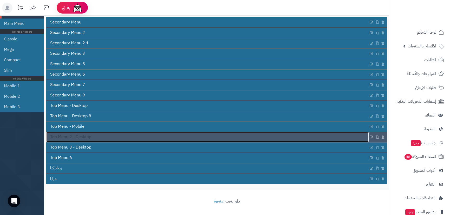
click at [91, 137] on link "Top Menu 2 - Desktop" at bounding box center [207, 137] width 323 height 10
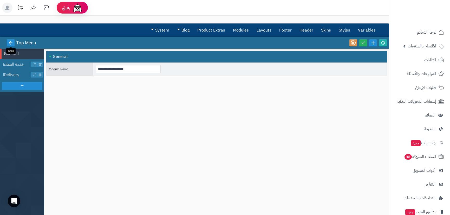
click at [10, 41] on icon at bounding box center [10, 42] width 5 height 5
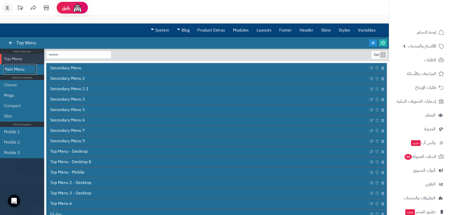
click at [13, 67] on link "Main Menu" at bounding box center [20, 69] width 33 height 10
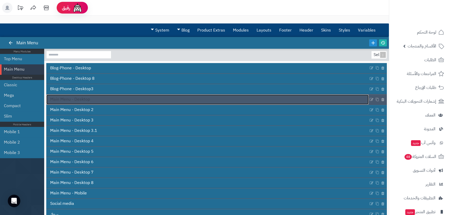
click at [102, 98] on link "Main Menu - Desktop" at bounding box center [207, 99] width 323 height 10
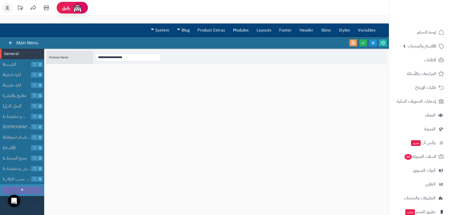
click at [22, 188] on icon at bounding box center [22, 189] width 5 height 5
click at [16, 190] on span "Menu Item" at bounding box center [17, 189] width 27 height 6
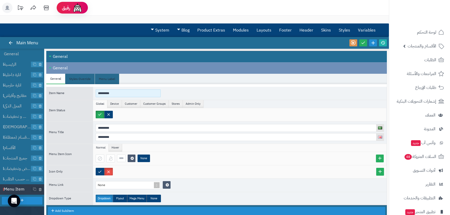
click at [107, 92] on input "*********" at bounding box center [128, 93] width 65 height 8
type input "**********"
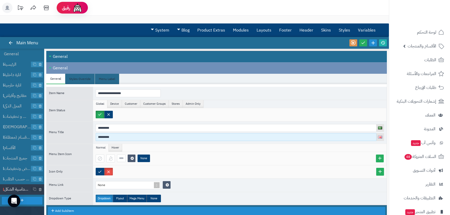
drag, startPoint x: 118, startPoint y: 137, endPoint x: 89, endPoint y: 135, distance: 29.2
click at [87, 134] on div "Menu Title ********* *********" at bounding box center [216, 132] width 341 height 22
paste input "*********"
click at [115, 136] on input "**********" at bounding box center [236, 137] width 281 height 8
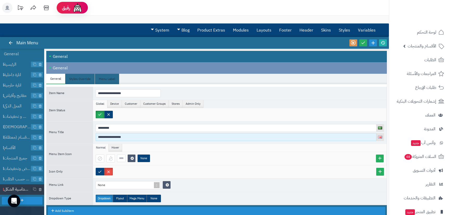
click at [114, 136] on input "**********" at bounding box center [236, 137] width 281 height 8
type input "**********"
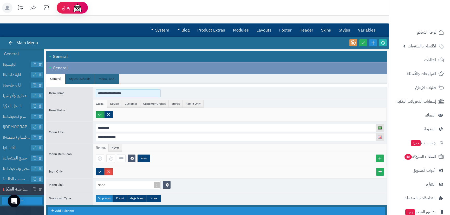
drag, startPoint x: 130, startPoint y: 92, endPoint x: 84, endPoint y: 86, distance: 46.8
click at [84, 86] on div "**********" at bounding box center [216, 144] width 341 height 121
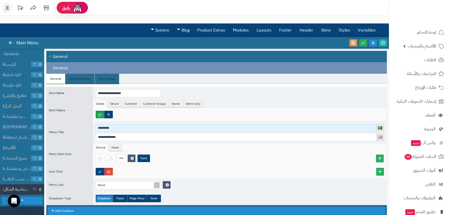
drag, startPoint x: 119, startPoint y: 127, endPoint x: 86, endPoint y: 131, distance: 33.5
click at [86, 131] on div "**********" at bounding box center [216, 132] width 341 height 22
paste input "*********"
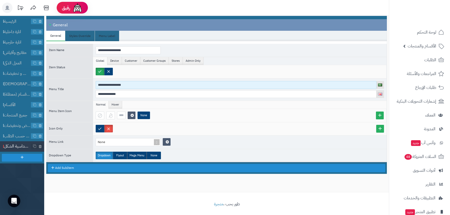
scroll to position [46, 0]
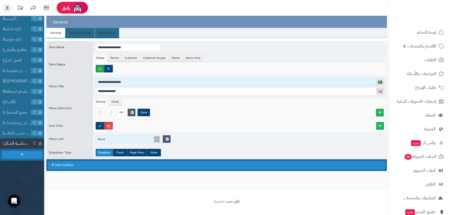
type input "**********"
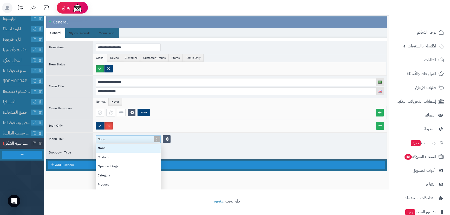
click at [103, 138] on span "None" at bounding box center [102, 139] width 8 height 5
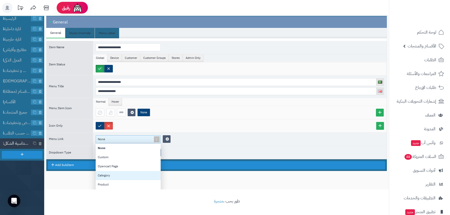
click at [117, 175] on div "Category" at bounding box center [128, 175] width 65 height 9
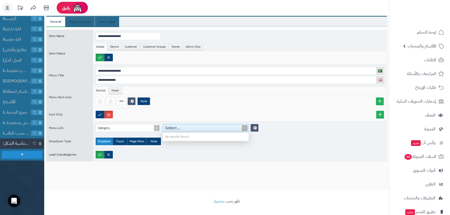
click at [201, 128] on div "Select..." at bounding box center [202, 128] width 79 height 8
type input "******"
click at [179, 136] on div "انارة ليد سداسية الشكل" at bounding box center [206, 136] width 86 height 9
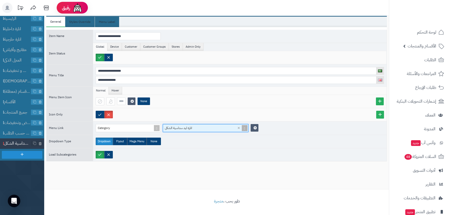
scroll to position [20, 0]
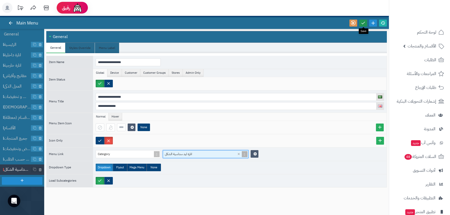
click at [364, 23] on icon at bounding box center [363, 23] width 5 height 5
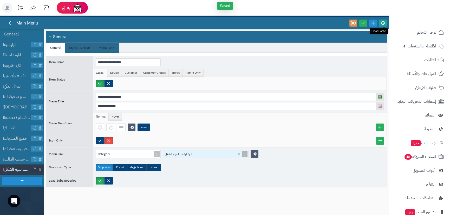
click at [384, 21] on icon at bounding box center [383, 23] width 5 height 5
click at [17, 158] on span "اضاءة خطية ألمنيوم مصنعة حسب الطلب" at bounding box center [17, 159] width 27 height 6
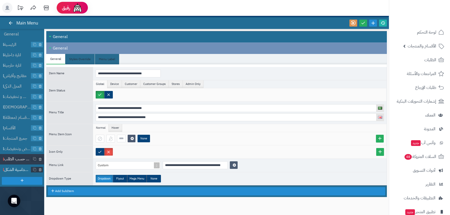
click at [17, 168] on span "انارة سداسية الشكل" at bounding box center [17, 170] width 27 height 6
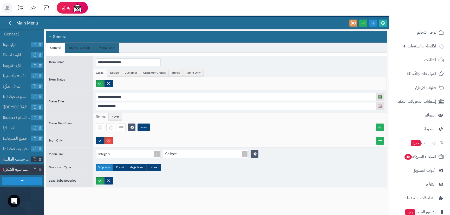
click at [14, 160] on span "اضاءة خطية ألمنيوم مصنعة حسب الطلب" at bounding box center [17, 159] width 27 height 6
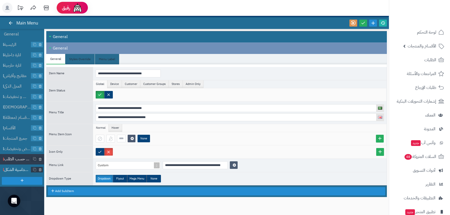
click at [20, 168] on span "انارة سداسية الشكل" at bounding box center [17, 170] width 27 height 6
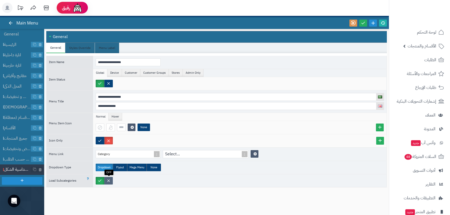
click at [107, 180] on label at bounding box center [108, 181] width 9 height 8
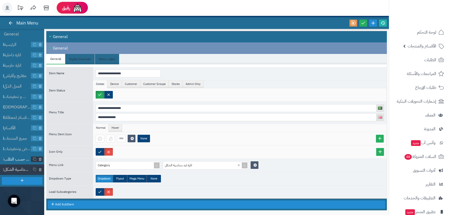
click at [17, 158] on span "اضاءة خطية ألمنيوم مصنعة حسب الطلب" at bounding box center [17, 159] width 27 height 6
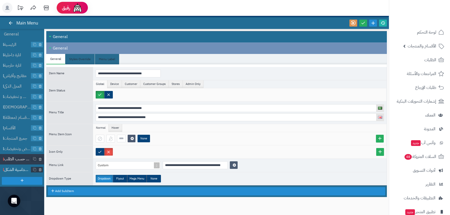
click at [20, 171] on span "انارة سداسية الشكل" at bounding box center [17, 170] width 27 height 6
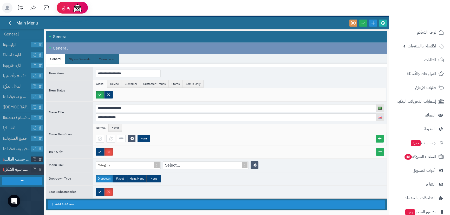
click at [19, 157] on span "اضاءة خطية ألمنيوم مصنعة حسب الطلب" at bounding box center [17, 159] width 27 height 6
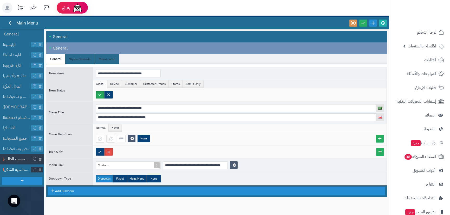
click at [20, 171] on span "انارة سداسية الشكل" at bounding box center [17, 170] width 27 height 6
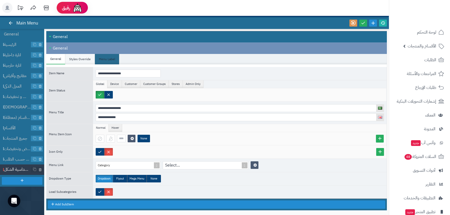
click at [78, 57] on li "Styles Override" at bounding box center [80, 59] width 30 height 10
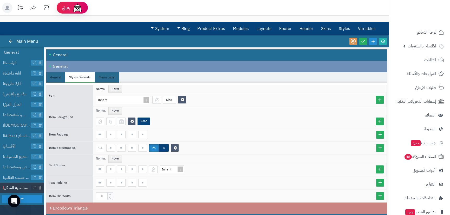
scroll to position [0, 0]
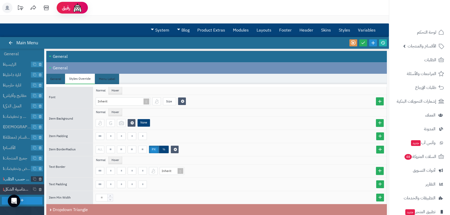
click at [17, 182] on li "اضاءة خطية ألمنيوم مصنعة حسب الطلب" at bounding box center [22, 179] width 44 height 10
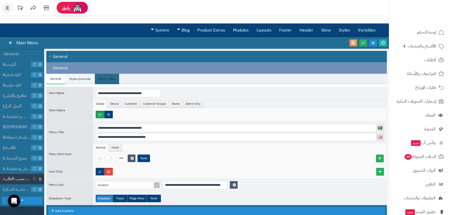
click at [75, 79] on li "Styles Override" at bounding box center [80, 79] width 30 height 10
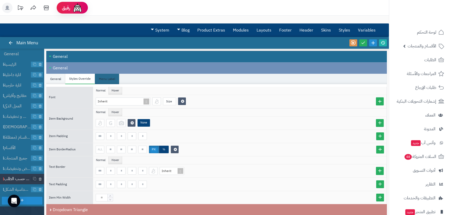
click at [54, 80] on li "General" at bounding box center [55, 79] width 19 height 10
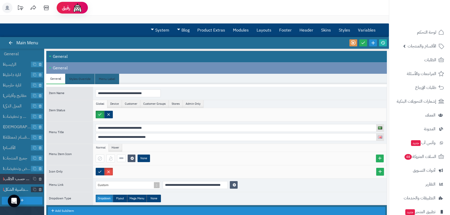
click at [12, 188] on span "انارة سداسية الشكل" at bounding box center [17, 189] width 27 height 6
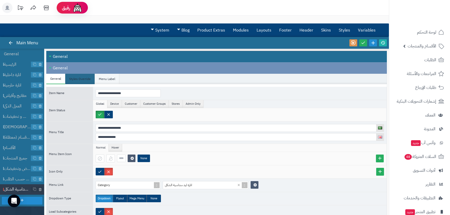
click at [110, 79] on li "Menu Label" at bounding box center [107, 79] width 24 height 10
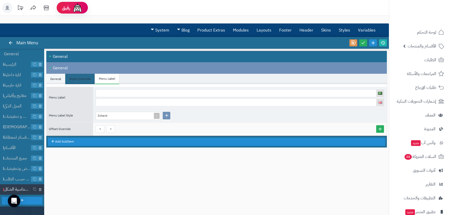
click at [59, 77] on li "General" at bounding box center [55, 79] width 19 height 10
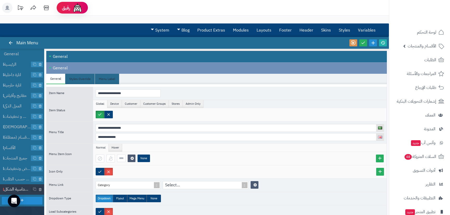
click at [368, 41] on div at bounding box center [369, 43] width 40 height 12
click at [366, 42] on link at bounding box center [364, 42] width 8 height 7
click at [10, 44] on icon at bounding box center [10, 42] width 5 height 5
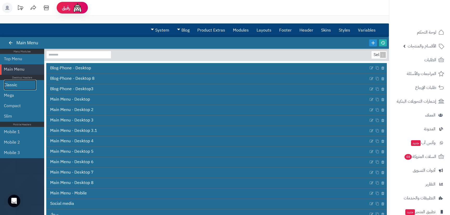
click at [8, 86] on link "Classic" at bounding box center [20, 85] width 33 height 10
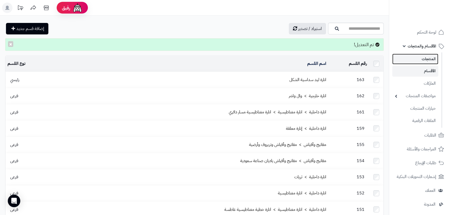
click at [427, 54] on link "المنتجات" at bounding box center [416, 59] width 46 height 11
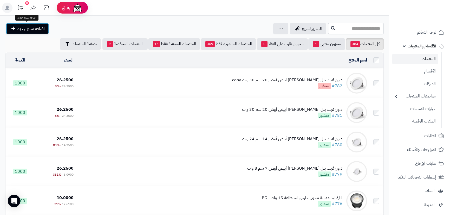
click at [33, 28] on span "اضافة منتج جديد" at bounding box center [30, 28] width 27 height 6
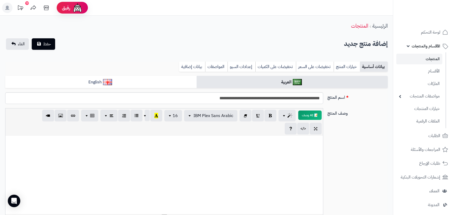
select select
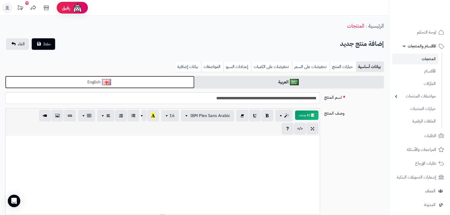
click at [133, 79] on link "English" at bounding box center [99, 82] width 189 height 13
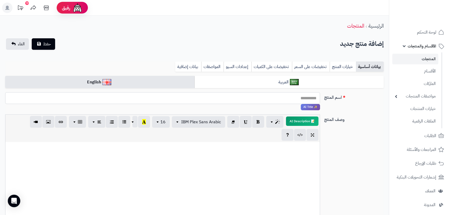
click at [272, 94] on input "اسم المنتج" at bounding box center [162, 98] width 315 height 12
paste input "**********"
type input "**********"
click at [268, 182] on div at bounding box center [162, 181] width 315 height 78
paste div
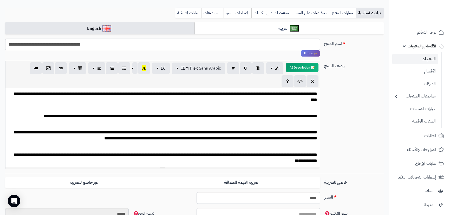
scroll to position [5, 0]
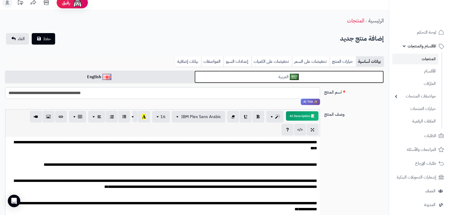
click at [267, 77] on link "العربية" at bounding box center [289, 77] width 189 height 13
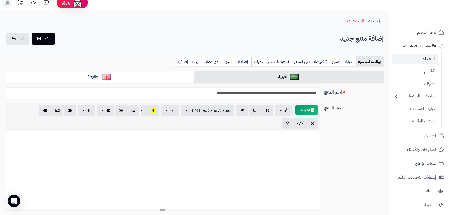
click at [276, 166] on div at bounding box center [162, 169] width 315 height 78
paste div
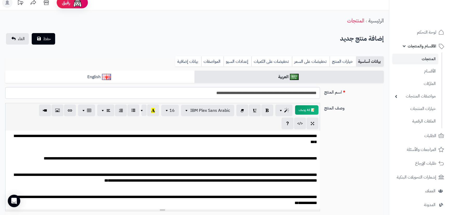
scroll to position [13, 0]
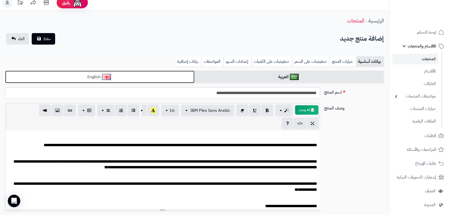
click at [131, 79] on link "English" at bounding box center [99, 77] width 189 height 13
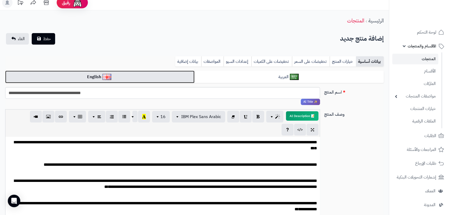
click at [111, 75] on img at bounding box center [107, 77] width 9 height 6
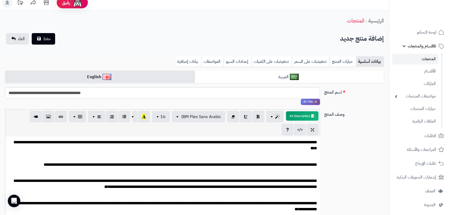
click at [198, 174] on p at bounding box center [162, 173] width 309 height 6
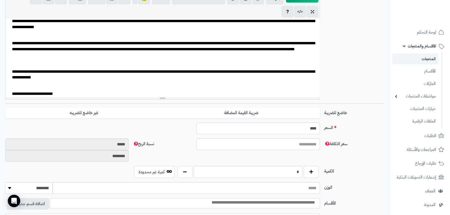
scroll to position [135, 0]
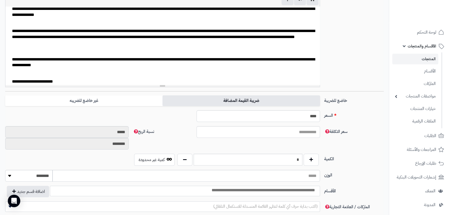
click at [230, 104] on label "ضريبة القيمة المضافة" at bounding box center [241, 100] width 157 height 11
type input "*"
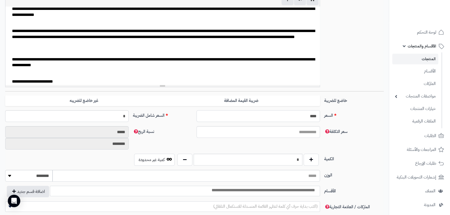
click at [309, 117] on input "****" at bounding box center [259, 116] width 124 height 12
click at [309, 116] on input "****" at bounding box center [259, 116] width 124 height 12
type input "***"
click at [359, 124] on div "السعر *** اختار الضريبة اولا لحساب السعر السعر شامل الضريبة *" at bounding box center [194, 118] width 383 height 16
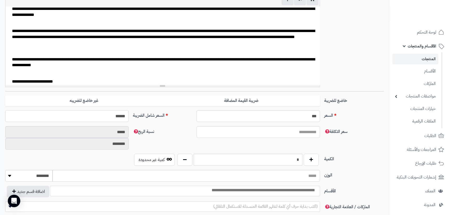
click at [117, 113] on input "******" at bounding box center [67, 116] width 124 height 12
type input "***"
click at [342, 62] on div "**********" at bounding box center [194, 35] width 383 height 112
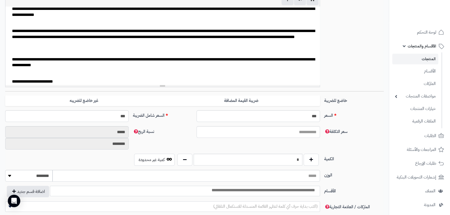
type input "**********"
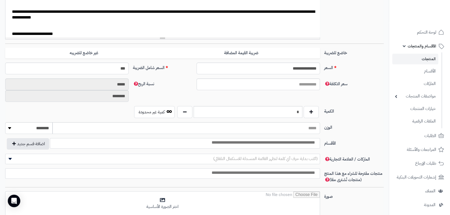
scroll to position [187, 0]
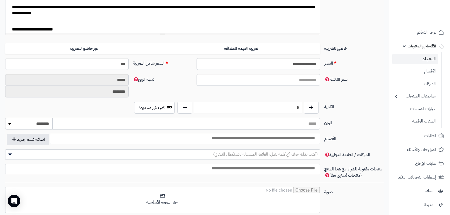
drag, startPoint x: 299, startPoint y: 107, endPoint x: 293, endPoint y: 104, distance: 6.8
click at [295, 106] on input "*" at bounding box center [248, 107] width 109 height 12
type input "**"
click at [364, 92] on div "سعر التكلفة نسبة الربح ***** ********" at bounding box center [194, 88] width 383 height 28
click at [308, 137] on input "search" at bounding box center [257, 138] width 121 height 6
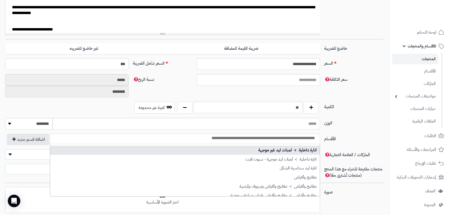
scroll to position [240, 0]
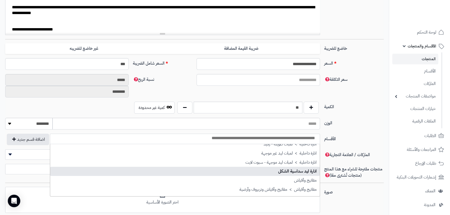
select select "***"
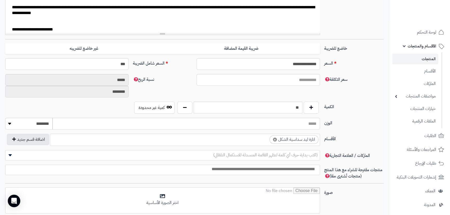
click at [356, 109] on label "الكمية" at bounding box center [354, 105] width 64 height 8
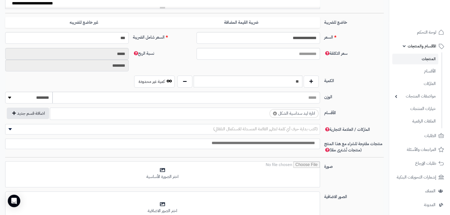
click at [302, 129] on span "(اكتب بداية حرف أي كلمة لتظهر القائمة المنسدلة للاستكمال التلقائي)" at bounding box center [265, 129] width 105 height 6
type input "******"
click at [309, 138] on input "******" at bounding box center [163, 139] width 313 height 9
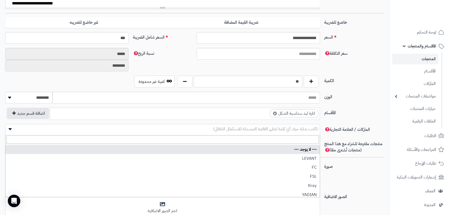
click at [372, 94] on label "الوزن" at bounding box center [354, 96] width 64 height 8
click at [320, 94] on input "الوزن" at bounding box center [187, 98] width 268 height 12
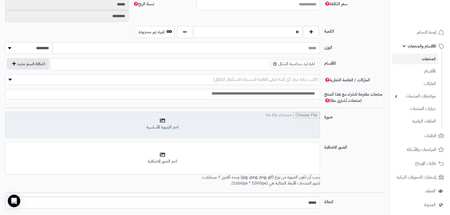
scroll to position [265, 0]
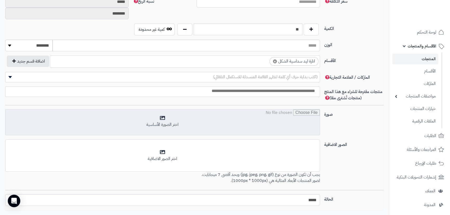
click at [164, 119] on input "file" at bounding box center [162, 122] width 315 height 26
type input "**********"
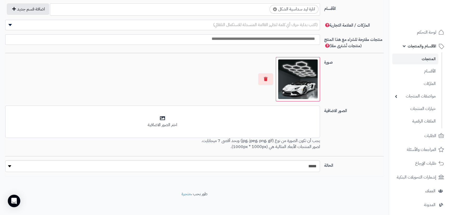
scroll to position [319, 0]
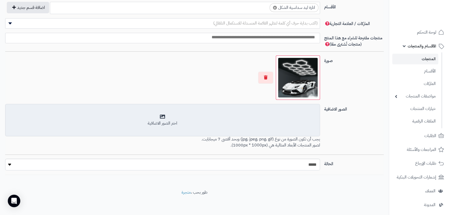
click at [150, 125] on div "اختر الصور الاضافية" at bounding box center [163, 123] width 308 height 6
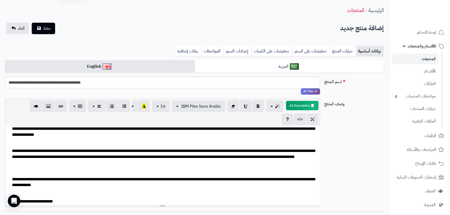
scroll to position [0, 0]
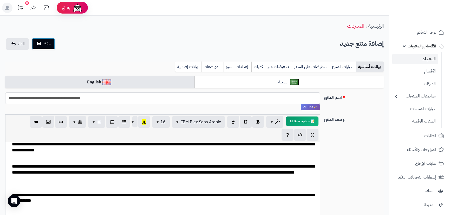
click at [41, 42] on button "حفظ" at bounding box center [43, 43] width 23 height 11
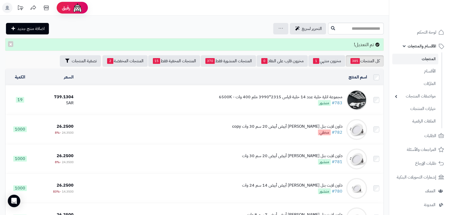
click at [271, 95] on div "مجموعة انارة خلية عدد 14 خلية قياس 2315*3990 ملم 400 وات - 6500K" at bounding box center [281, 97] width 124 height 6
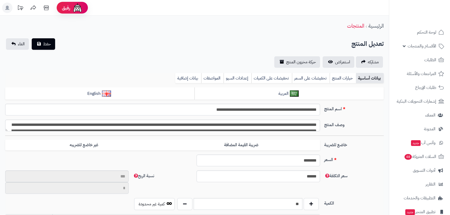
scroll to position [183, 0]
type input "**"
type input "**********"
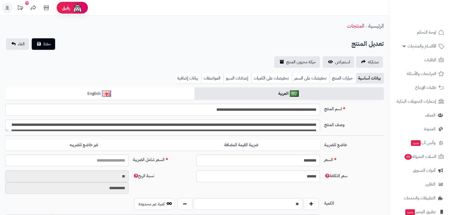
type input "******"
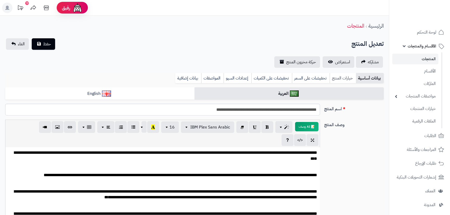
click at [345, 74] on link "خيارات المنتج" at bounding box center [343, 78] width 26 height 10
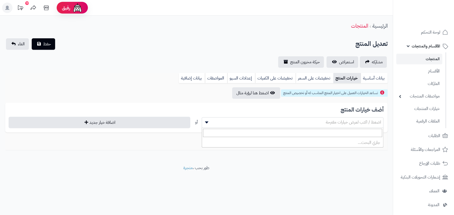
click at [356, 121] on span "اضغط / اكتب لعرض خيارات مقترحة" at bounding box center [353, 122] width 55 height 6
click at [215, 79] on link "المواصفات" at bounding box center [216, 78] width 22 height 10
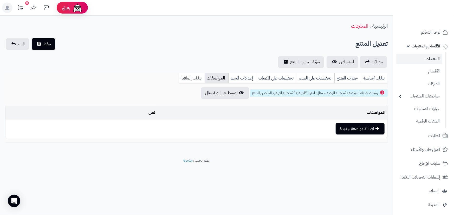
click at [193, 76] on link "بيانات إضافية" at bounding box center [192, 78] width 26 height 10
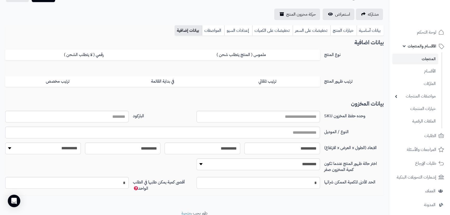
scroll to position [52, 0]
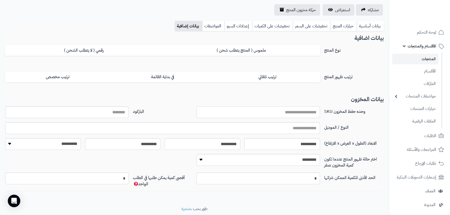
click at [289, 110] on input "وحده حفظ المخزون SKU" at bounding box center [259, 112] width 124 height 12
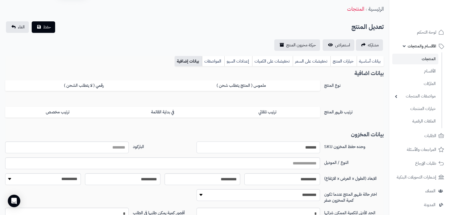
scroll to position [17, 0]
type input "*******"
click at [342, 60] on link "خيارات المنتج" at bounding box center [344, 61] width 26 height 10
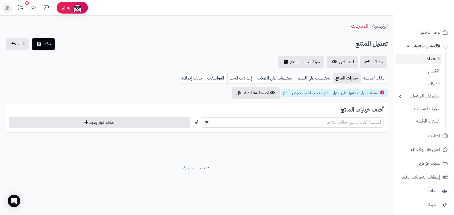
click at [344, 120] on span "اضغط / اكتب لعرض خيارات مقترحة" at bounding box center [353, 122] width 55 height 6
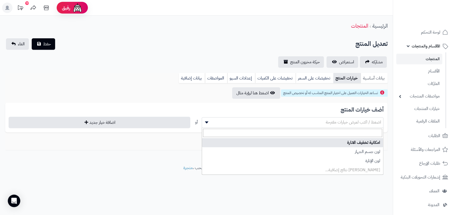
click at [374, 80] on link "بيانات أساسية" at bounding box center [374, 78] width 27 height 10
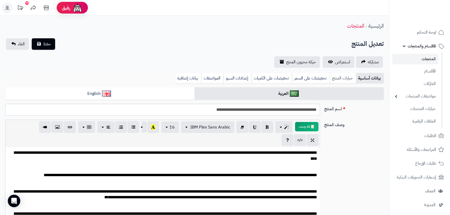
click at [338, 77] on link "خيارات المنتج" at bounding box center [343, 78] width 26 height 10
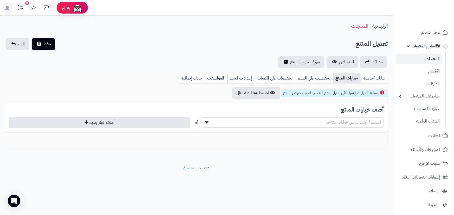
click at [341, 120] on span "اضغط / اكتب لعرض خيارات مقترحة" at bounding box center [353, 122] width 55 height 6
type input "*"
click at [220, 74] on link "المواصفات" at bounding box center [216, 78] width 22 height 10
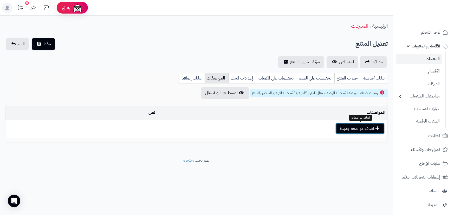
click at [356, 130] on button "اضافة مواصفة جديدة" at bounding box center [360, 128] width 49 height 11
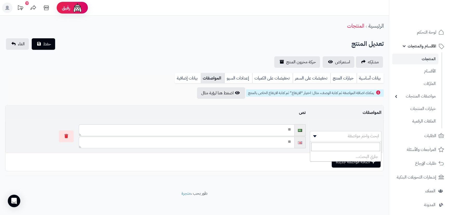
click at [361, 133] on span "ابحث واختر مواصفة" at bounding box center [363, 136] width 31 height 6
select select "**"
click at [275, 130] on textarea at bounding box center [187, 130] width 216 height 12
type textarea "***"
click at [278, 145] on textarea at bounding box center [187, 142] width 216 height 12
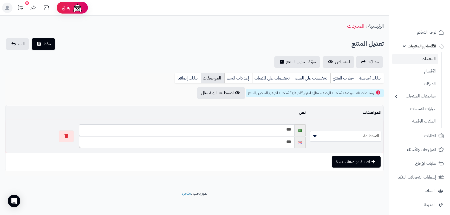
type textarea "***"
click at [276, 125] on textarea "***" at bounding box center [187, 130] width 216 height 12
type textarea "*******"
click at [283, 141] on textarea "*******" at bounding box center [187, 142] width 216 height 12
type textarea "********"
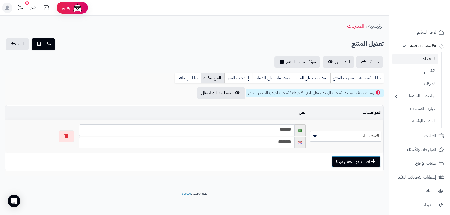
click at [352, 164] on button "اضافة مواصفة جديدة" at bounding box center [356, 161] width 49 height 11
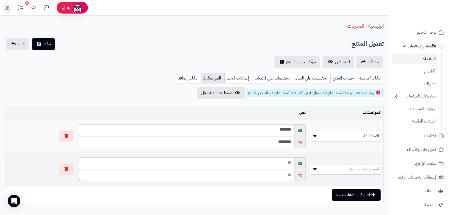
click at [356, 169] on span "ابحث واختر مواصفة" at bounding box center [363, 169] width 31 height 6
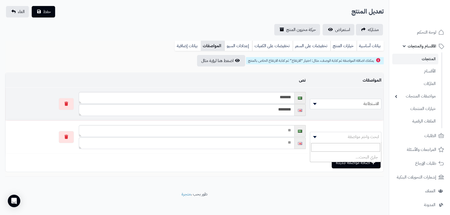
scroll to position [34, 0]
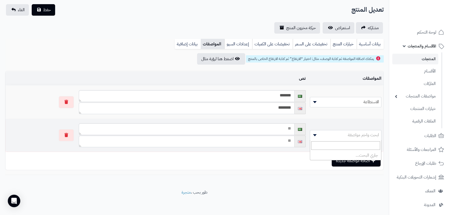
type input "*"
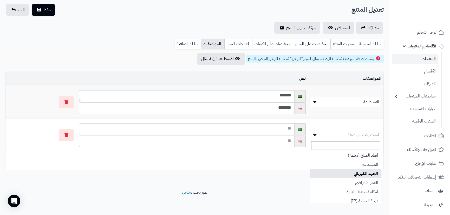
select select "**"
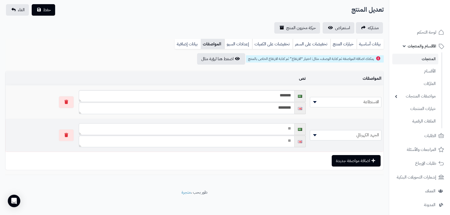
click at [266, 130] on textarea at bounding box center [187, 129] width 216 height 12
type textarea "********"
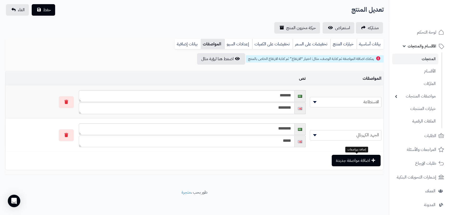
type textarea "*****"
click at [372, 162] on button "اضافة مواصفة جديدة" at bounding box center [356, 160] width 49 height 11
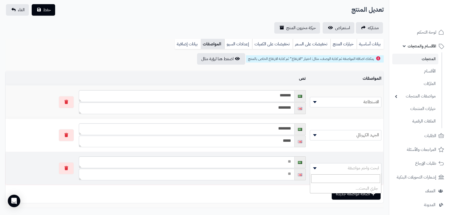
drag, startPoint x: 349, startPoint y: 169, endPoint x: 349, endPoint y: 166, distance: 2.6
click at [348, 167] on span "ابحث واختر مواصفة" at bounding box center [345, 168] width 71 height 8
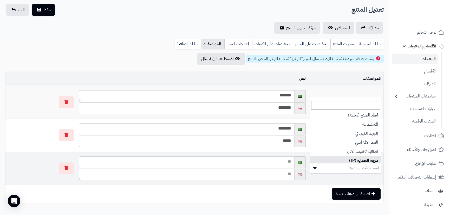
select select "**"
click at [280, 161] on textarea at bounding box center [187, 162] width 216 height 12
type textarea "****"
click at [280, 172] on textarea at bounding box center [187, 174] width 216 height 12
paste textarea "****"
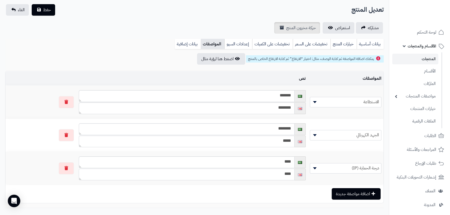
type textarea "****"
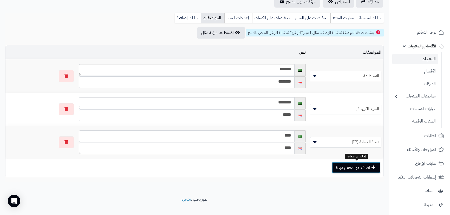
click at [355, 165] on button "اضافة مواصفة جديدة" at bounding box center [356, 167] width 49 height 11
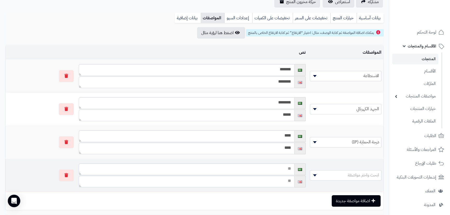
click at [353, 174] on span "ابحث واختر مواصفة" at bounding box center [363, 175] width 31 height 6
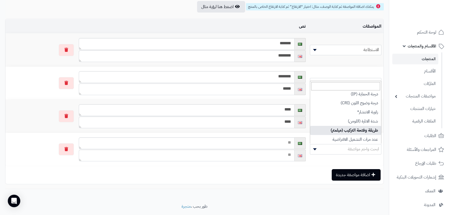
scroll to position [73, 0]
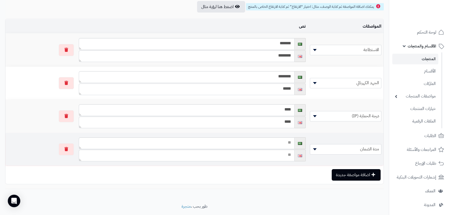
select select "**"
drag, startPoint x: 279, startPoint y: 140, endPoint x: 282, endPoint y: 142, distance: 3.7
click at [279, 140] on textarea at bounding box center [187, 143] width 216 height 12
type textarea "*****"
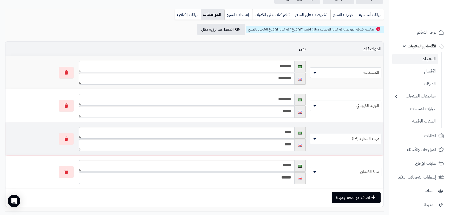
scroll to position [34, 0]
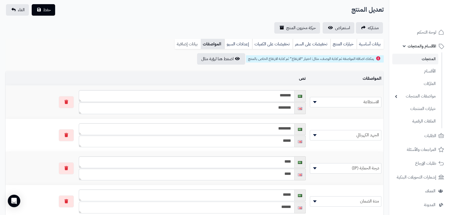
type textarea "******"
click at [186, 43] on link "بيانات إضافية" at bounding box center [188, 44] width 26 height 10
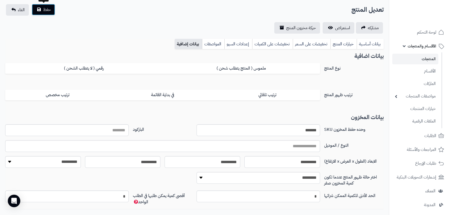
click at [42, 9] on button "حفظ" at bounding box center [43, 9] width 23 height 11
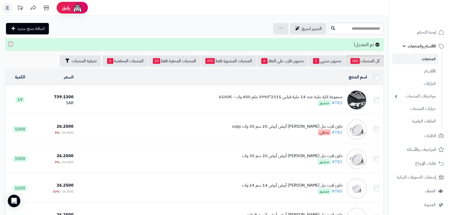
click at [281, 105] on td "مجموعة انارة خلية عدد 14 خلية قياس 2315*3990 ملم 400 وات - 6500K #783 منشور" at bounding box center [223, 99] width 294 height 29
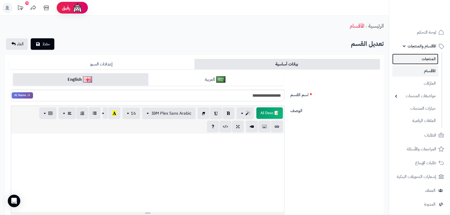
click at [427, 60] on link "المنتجات" at bounding box center [416, 59] width 46 height 11
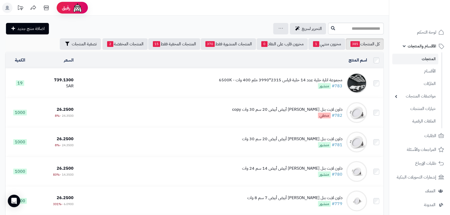
click at [282, 78] on div "مجموعة انارة خلية عدد 14 خلية قياس 2315*3990 ملم 400 وات - 6500K" at bounding box center [281, 80] width 124 height 6
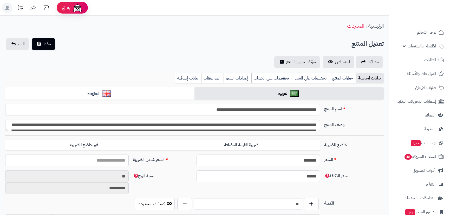
type input "******"
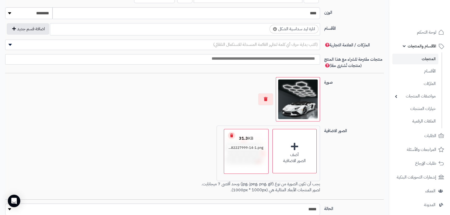
scroll to position [312, 0]
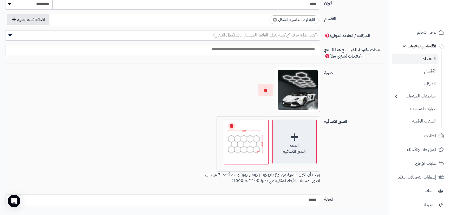
click at [296, 137] on div "أضف الصور الاضافية" at bounding box center [295, 141] width 44 height 44
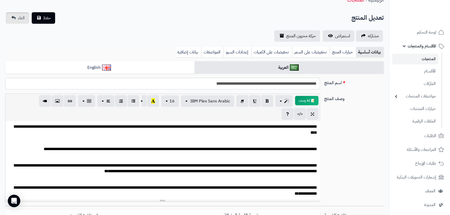
scroll to position [0, 0]
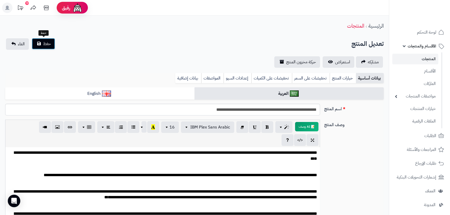
click at [47, 42] on span "حفظ" at bounding box center [47, 44] width 8 height 6
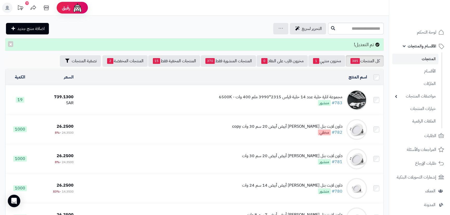
click at [297, 94] on div "مجموعة انارة خلية عدد 14 خلية قياس 2315*3990 ملم 400 وات - 6500K" at bounding box center [281, 97] width 124 height 6
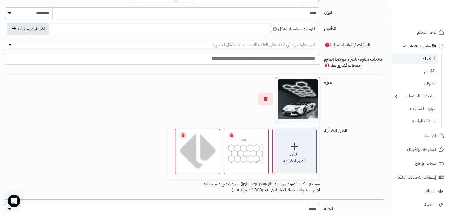
scroll to position [312, 0]
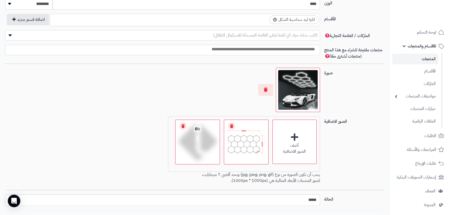
click at [184, 123] on link "Remove file" at bounding box center [183, 125] width 7 height 7
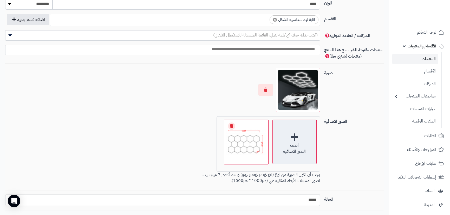
click at [296, 138] on div "أضف الصور الاضافية" at bounding box center [295, 141] width 44 height 44
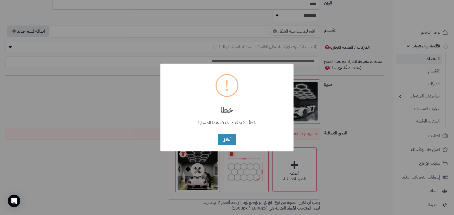
drag, startPoint x: 224, startPoint y: 135, endPoint x: 220, endPoint y: 139, distance: 5.0
click at [223, 135] on button "أغلاق" at bounding box center [227, 139] width 18 height 11
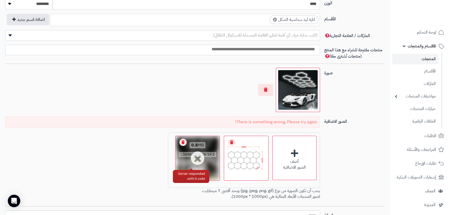
click at [196, 159] on div "0.8 MB 1756584314928-14-2.png" at bounding box center [198, 150] width 44 height 28
click at [181, 142] on link "Remove file" at bounding box center [183, 141] width 7 height 7
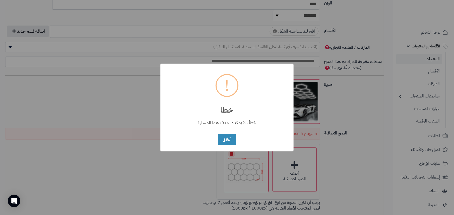
click at [144, 146] on div "× ! خطا خطأ : لا يمكنك حذف هذا المسار ! أغلاق No Cancel" at bounding box center [227, 107] width 454 height 215
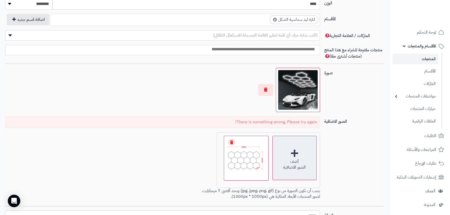
click at [293, 154] on div "أضف الصور الاضافية" at bounding box center [295, 158] width 44 height 44
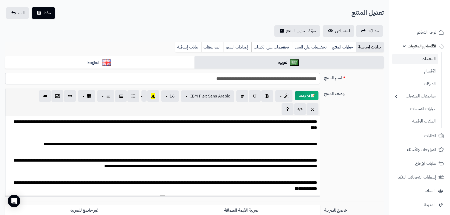
scroll to position [0, 0]
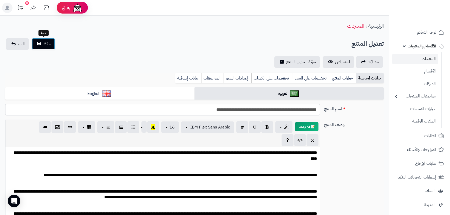
click at [42, 43] on button "حفظ" at bounding box center [43, 43] width 23 height 11
